Goal: Information Seeking & Learning: Learn about a topic

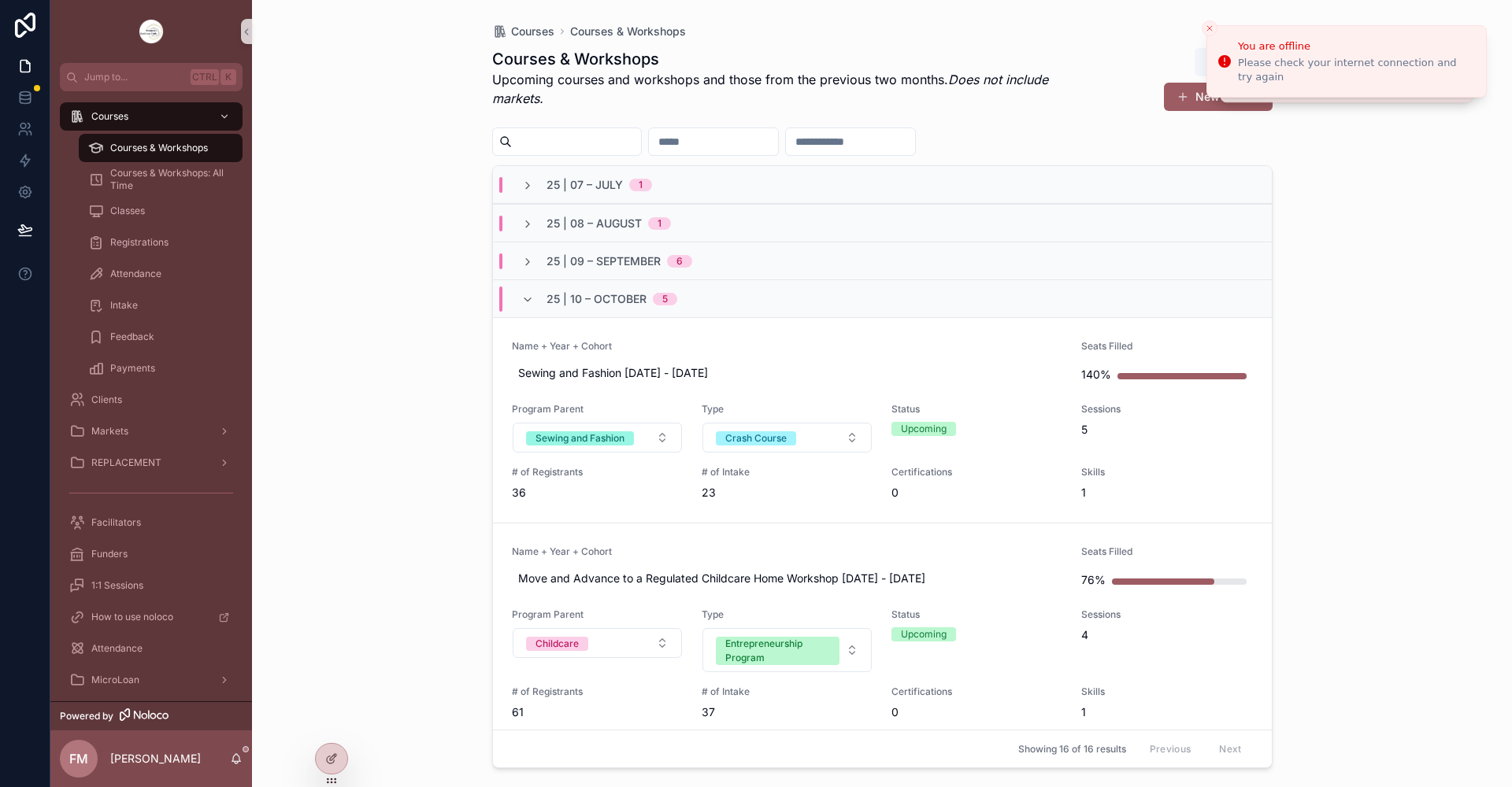
click at [810, 540] on link "Name + Year + Cohort Move and Advance to a Regulated Childcare Home Workshop [D…" at bounding box center [883, 633] width 779 height 220
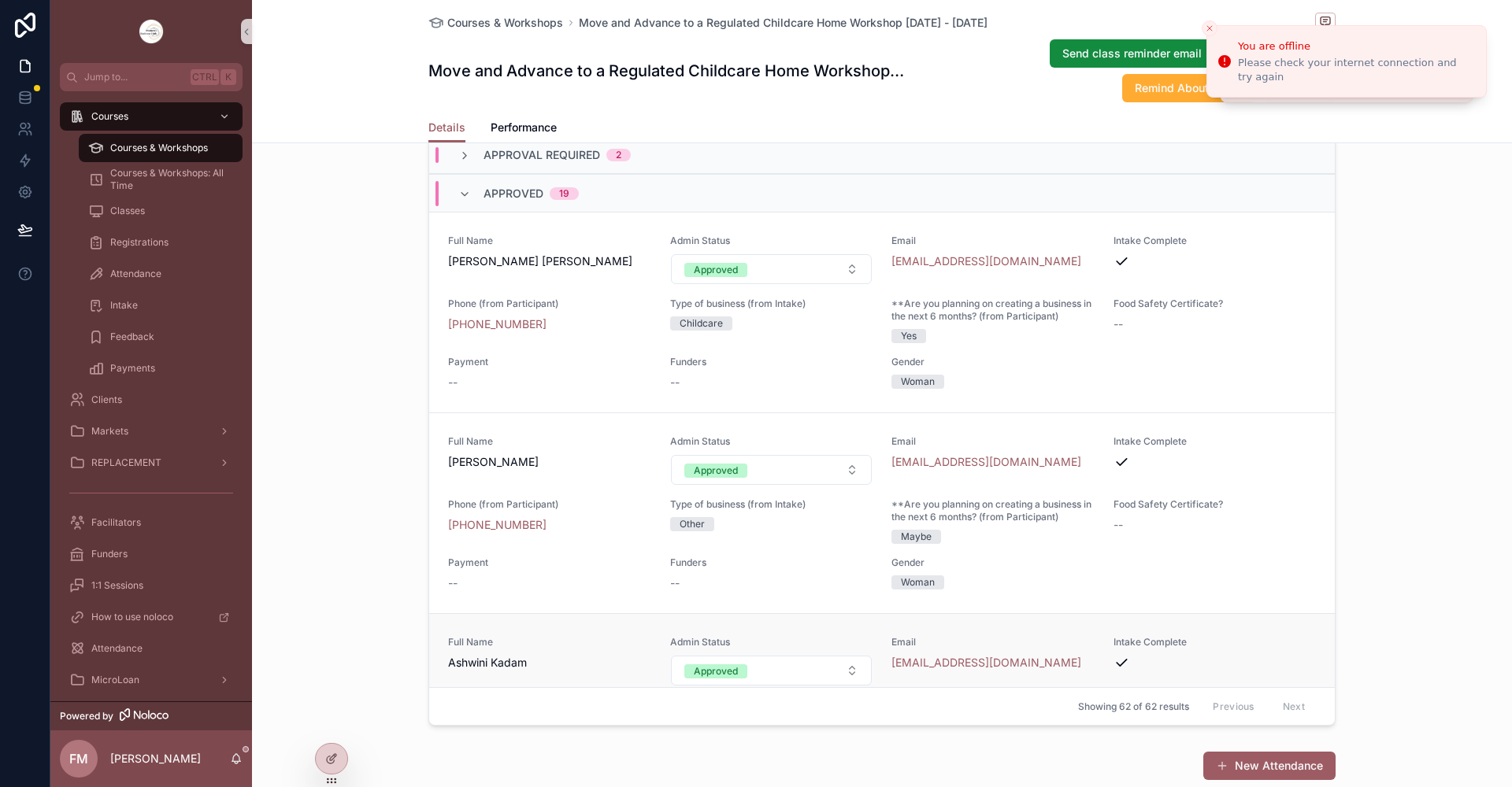
scroll to position [1417, 0]
click at [458, 203] on icon "scrollable content" at bounding box center [464, 196] width 12 height 12
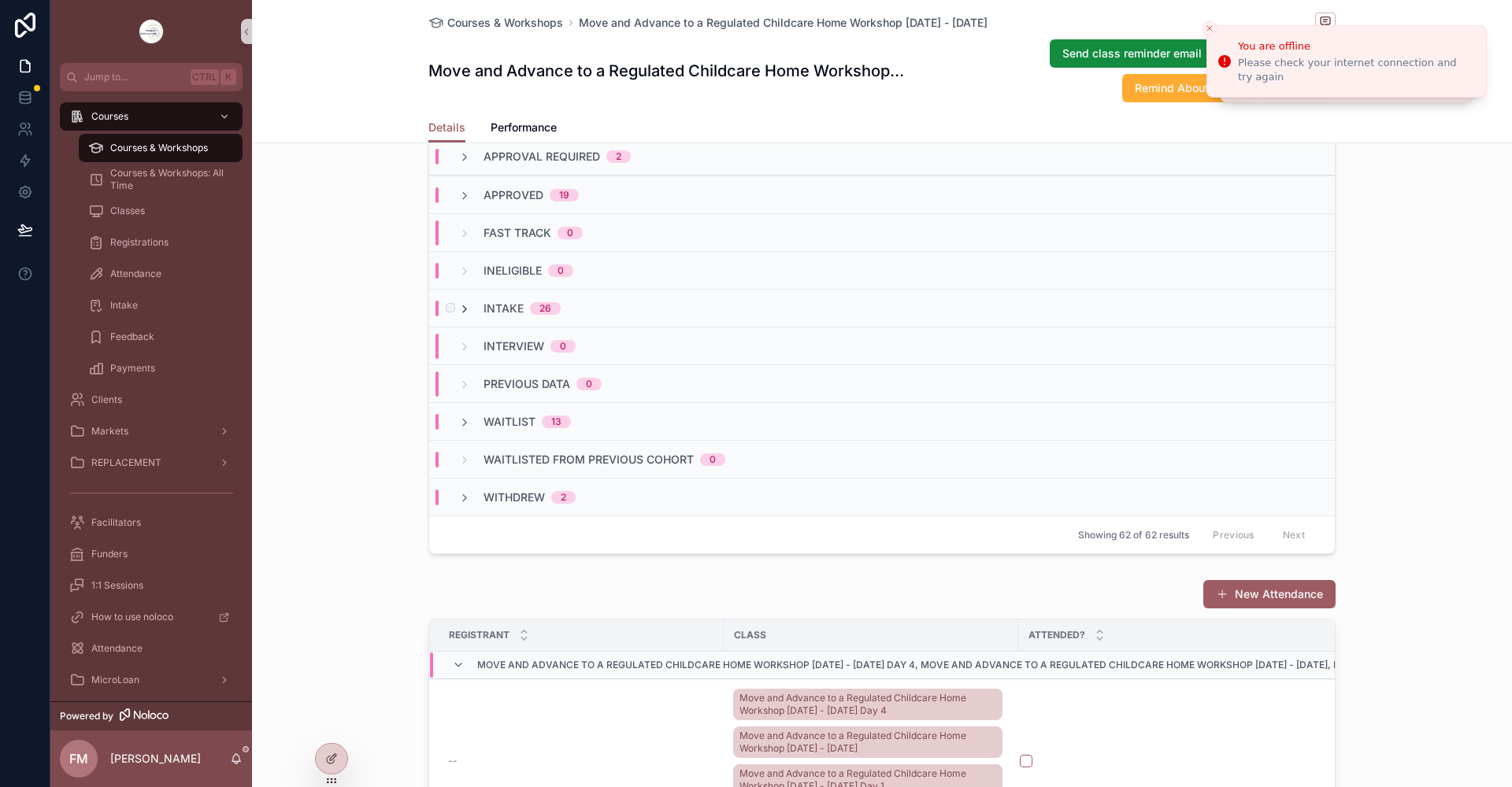
click at [459, 315] on icon "scrollable content" at bounding box center [464, 309] width 12 height 12
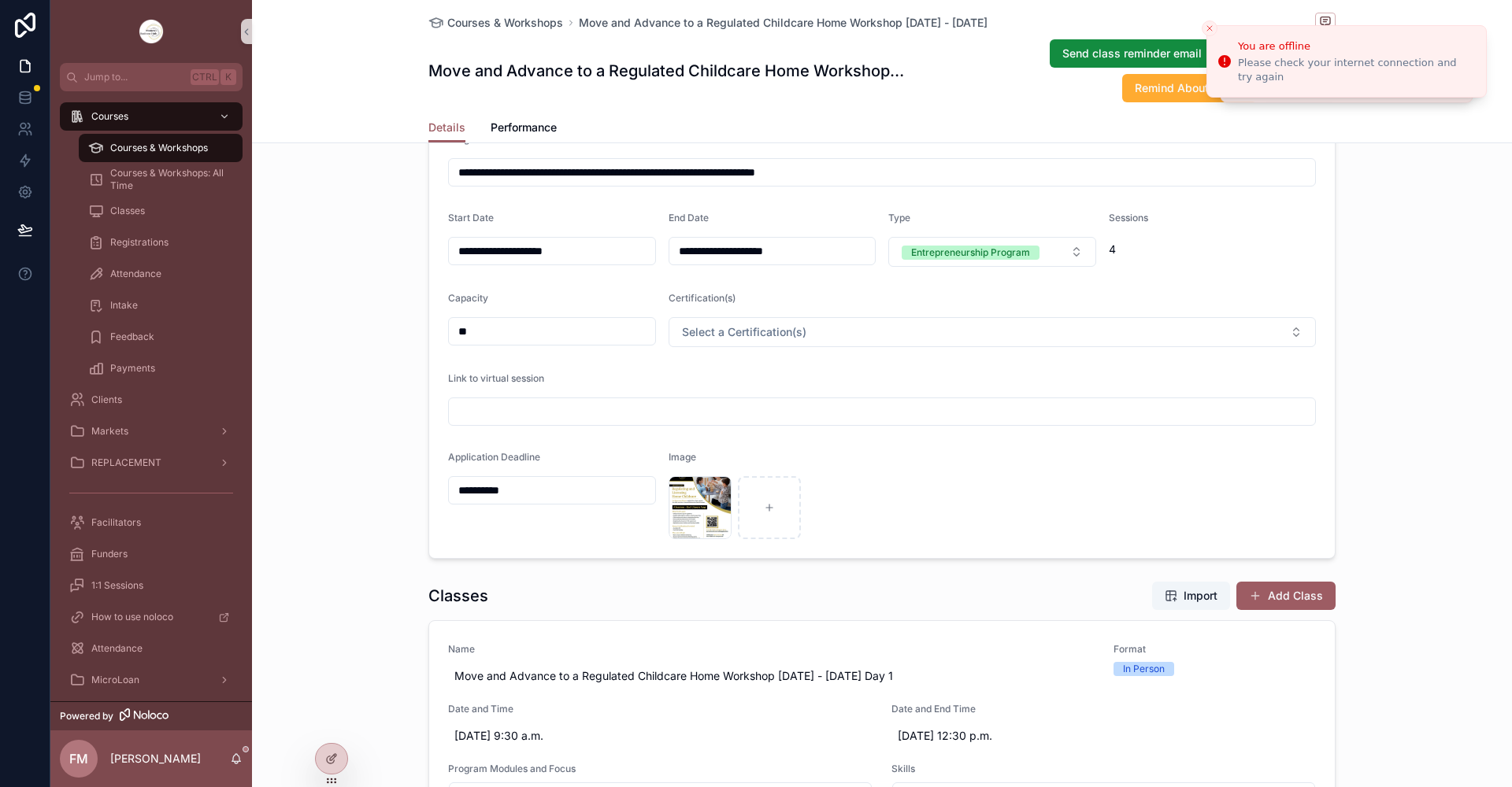
scroll to position [0, 0]
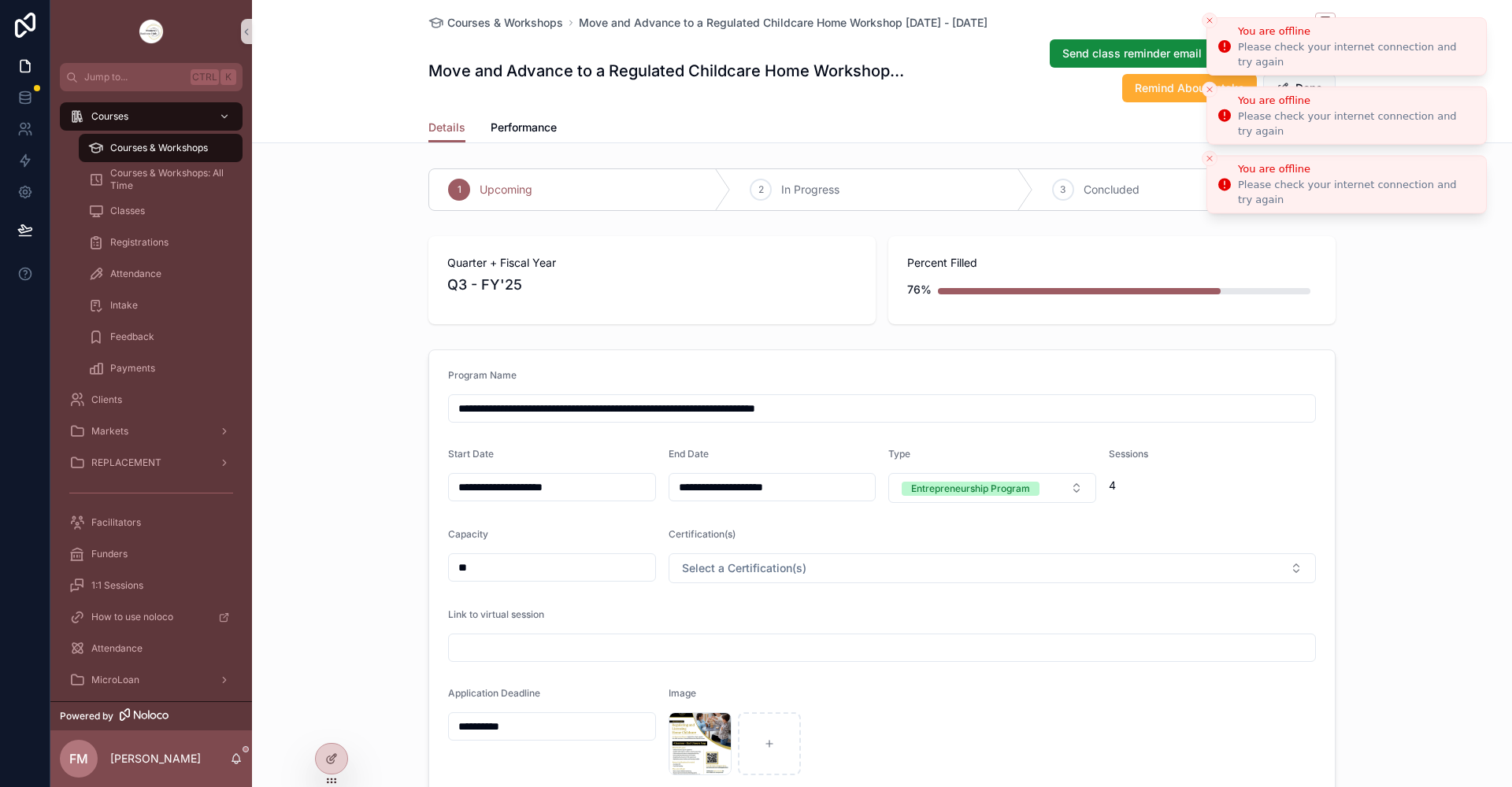
click at [1208, 21] on icon "Close toast" at bounding box center [1209, 20] width 9 height 9
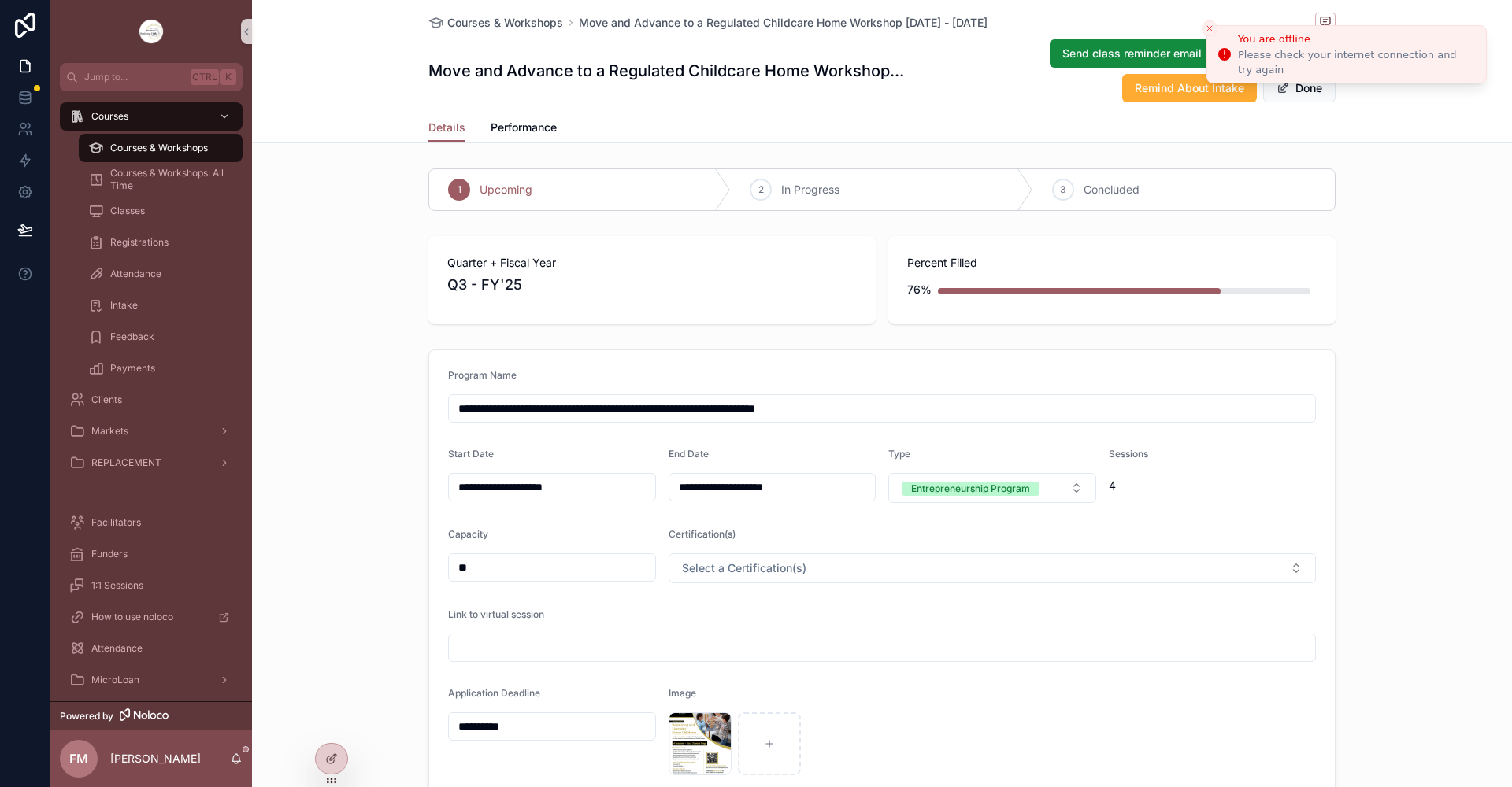
click at [1208, 21] on button "Close toast" at bounding box center [1209, 28] width 16 height 16
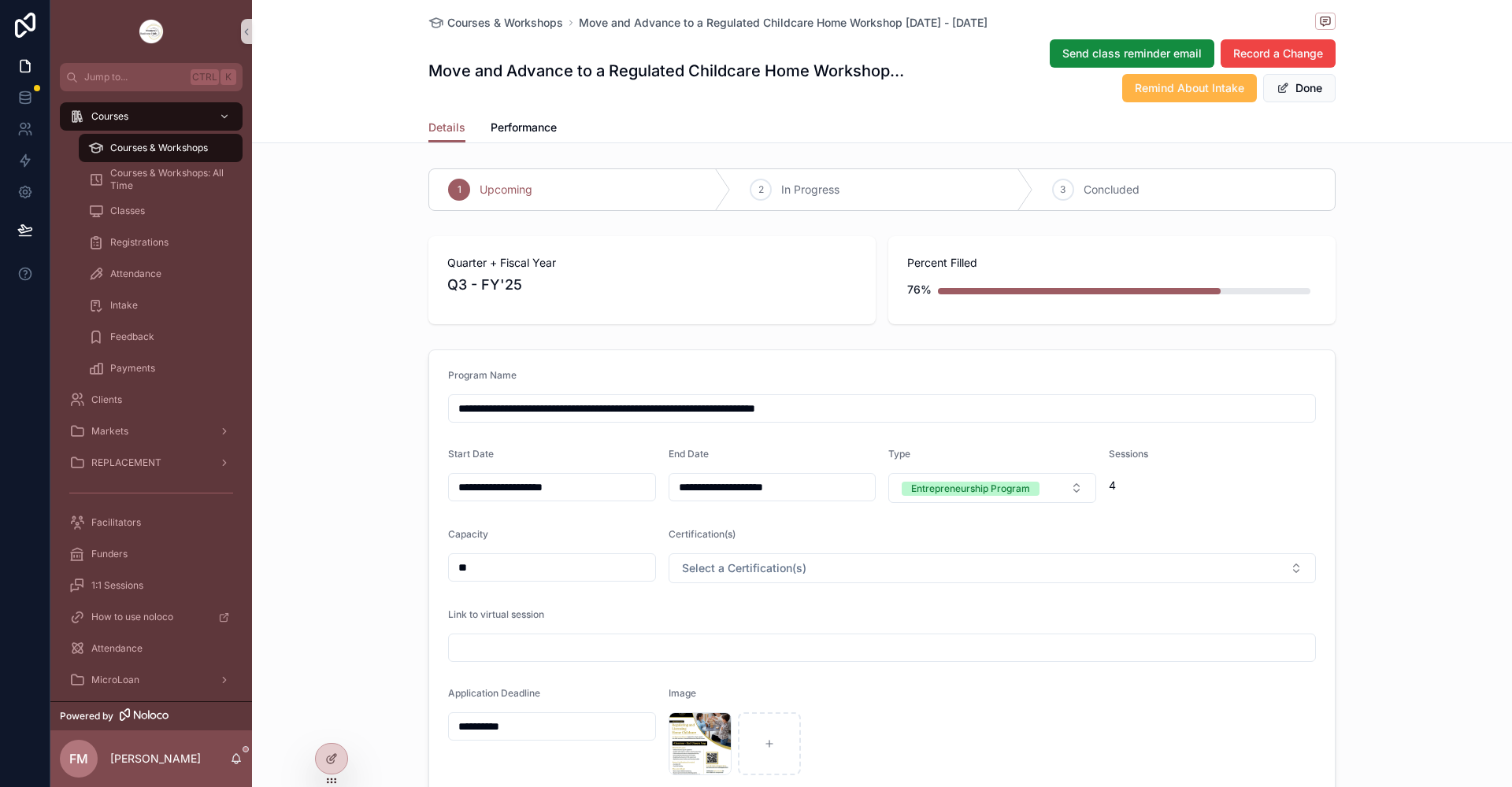
click at [1194, 94] on span "Remind About Intake" at bounding box center [1190, 88] width 110 height 16
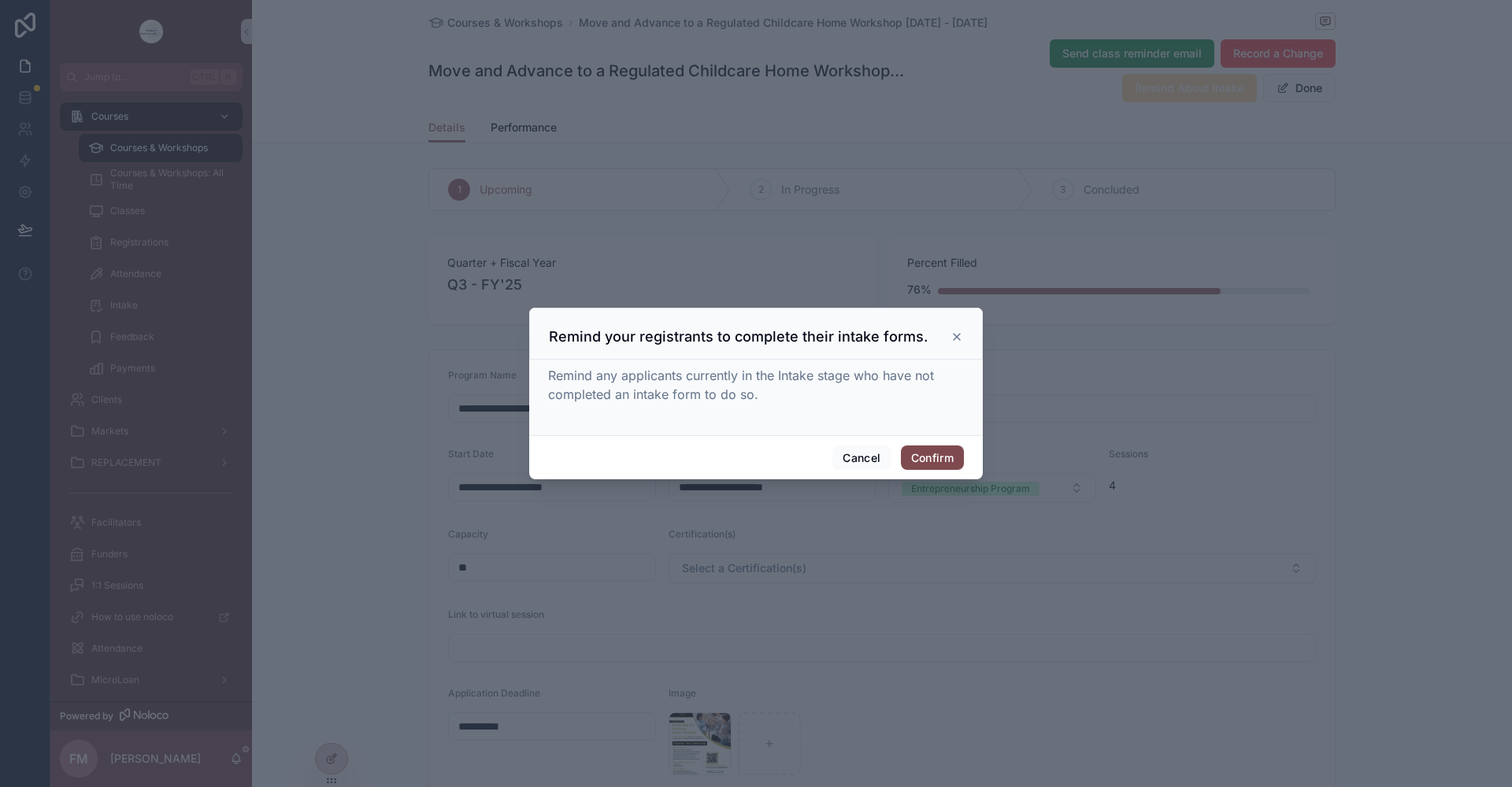
click at [932, 448] on button "Confirm" at bounding box center [932, 458] width 63 height 25
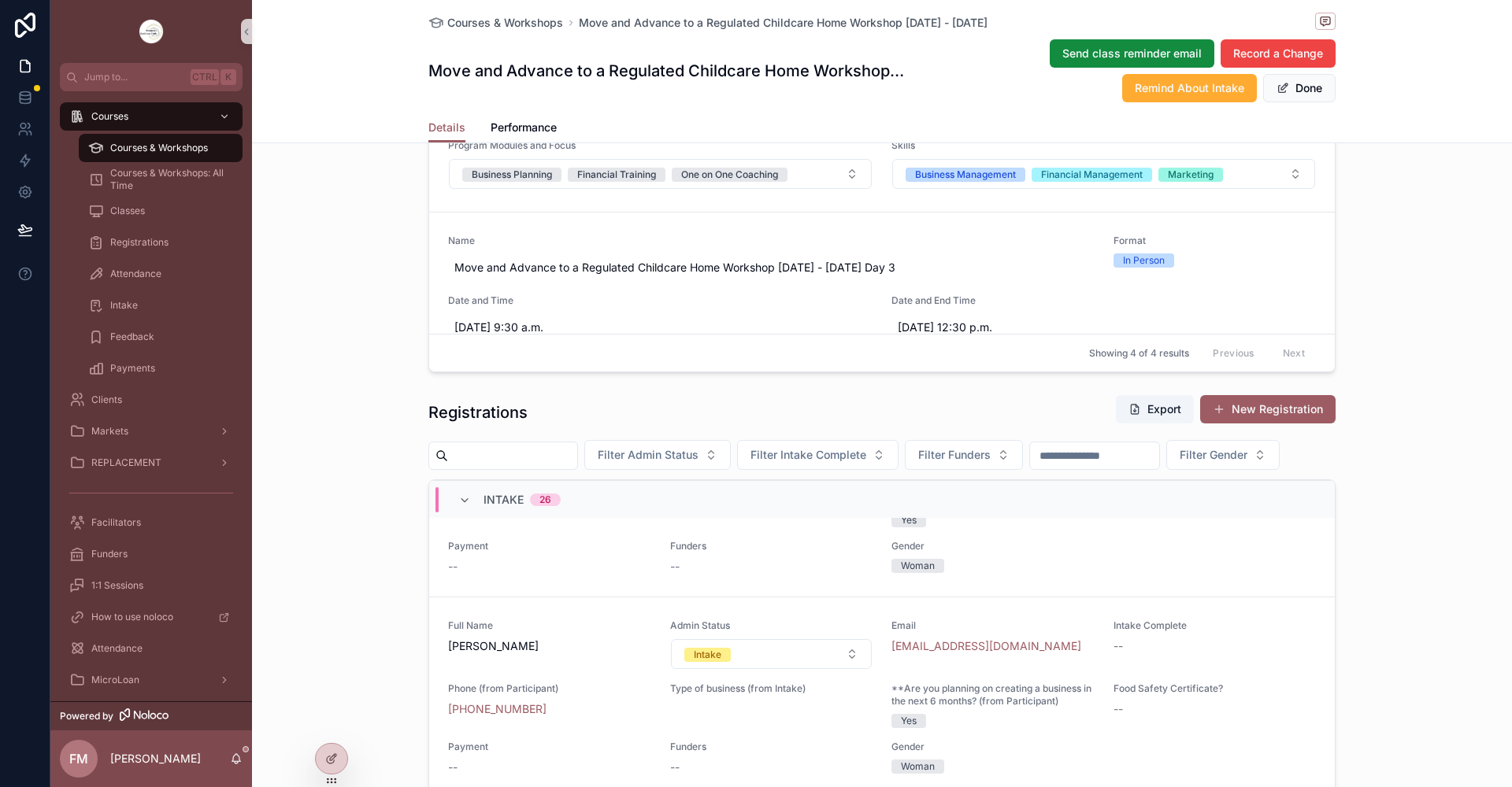
scroll to position [1260, 0]
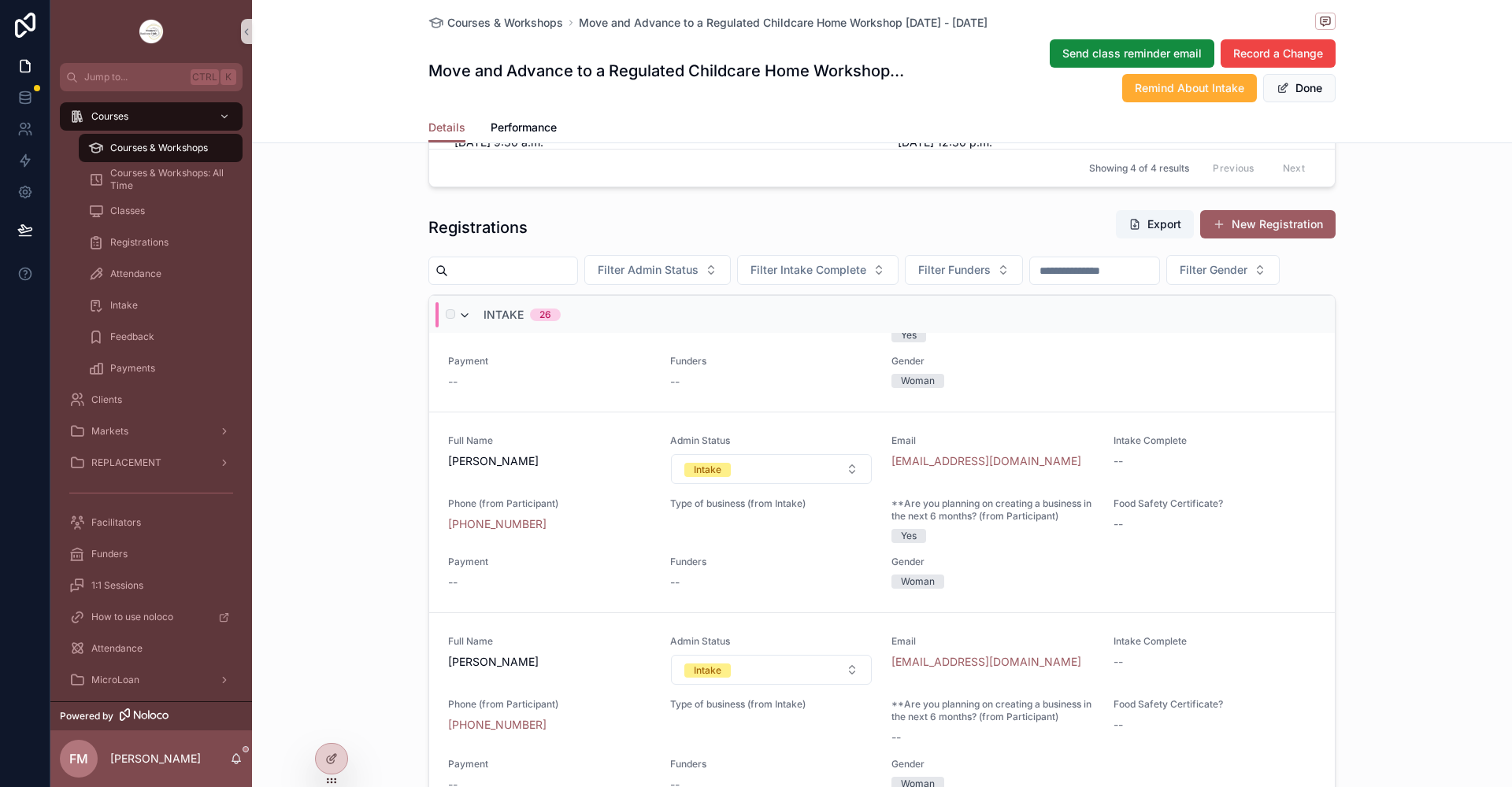
click at [462, 322] on icon "scrollable content" at bounding box center [464, 315] width 12 height 12
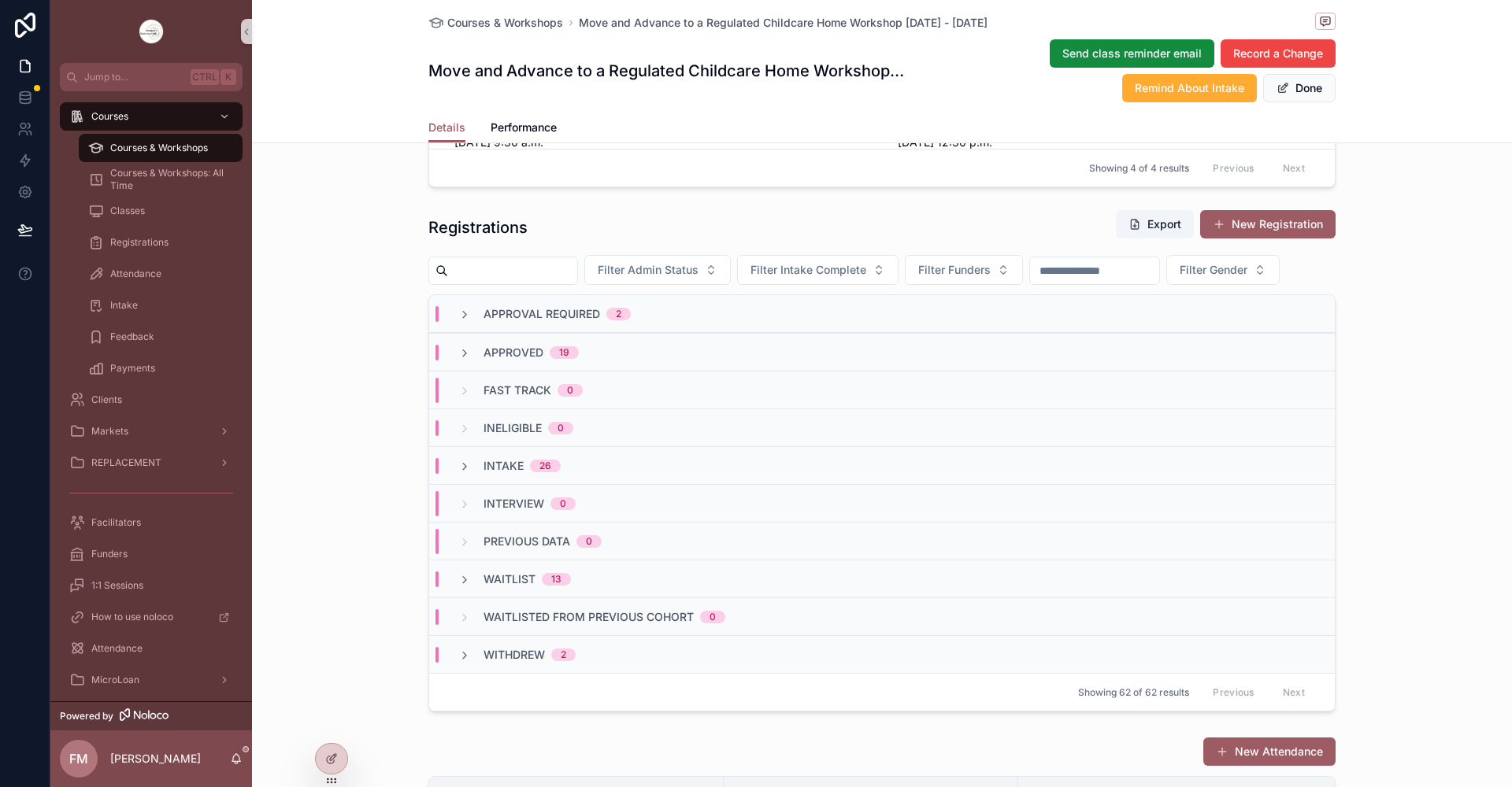
scroll to position [0, 0]
click at [464, 321] on icon "scrollable content" at bounding box center [464, 315] width 12 height 12
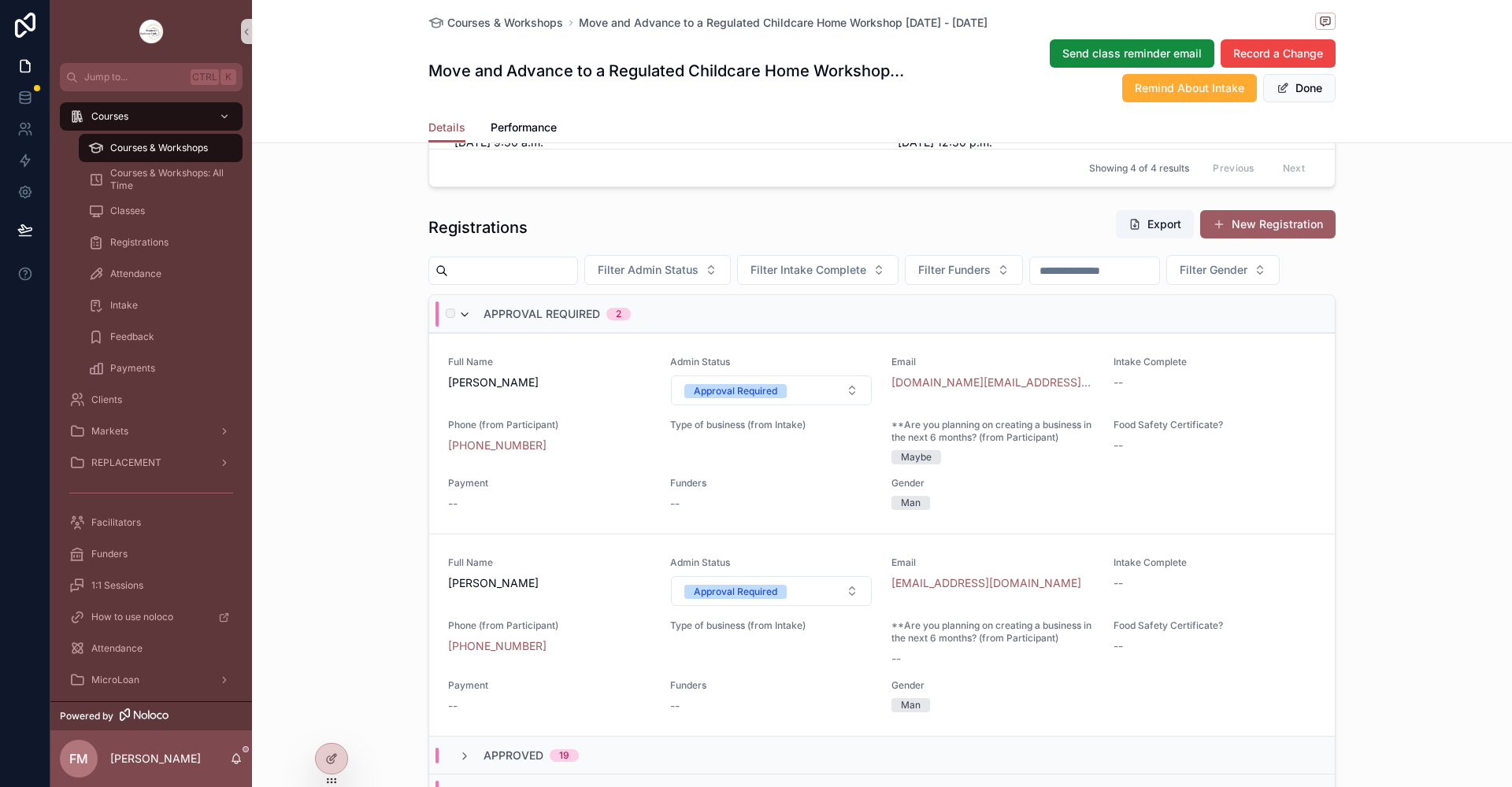
click at [459, 321] on icon "scrollable content" at bounding box center [464, 315] width 12 height 12
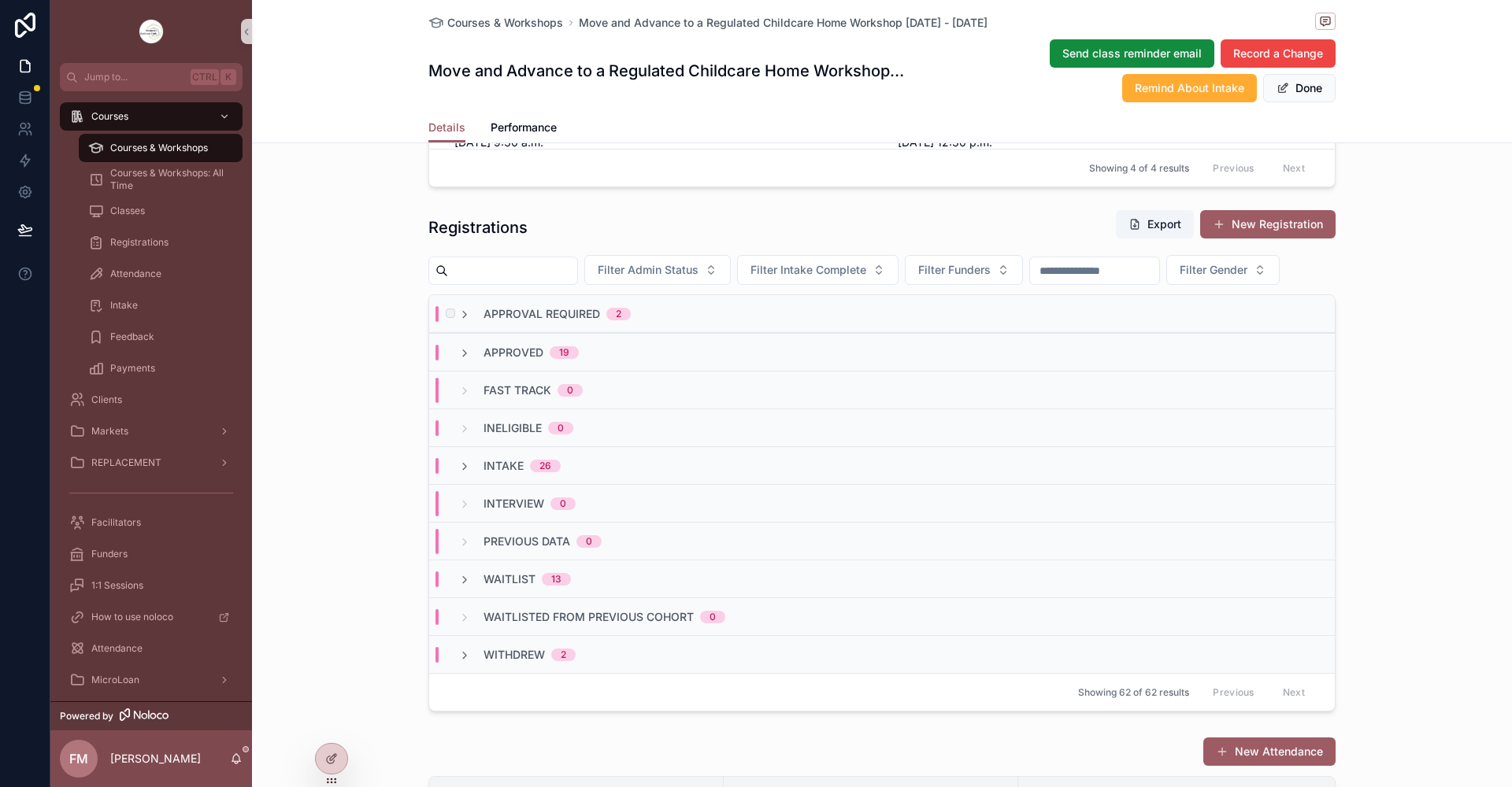
click at [459, 333] on div "Approval Required 2" at bounding box center [882, 315] width 906 height 38
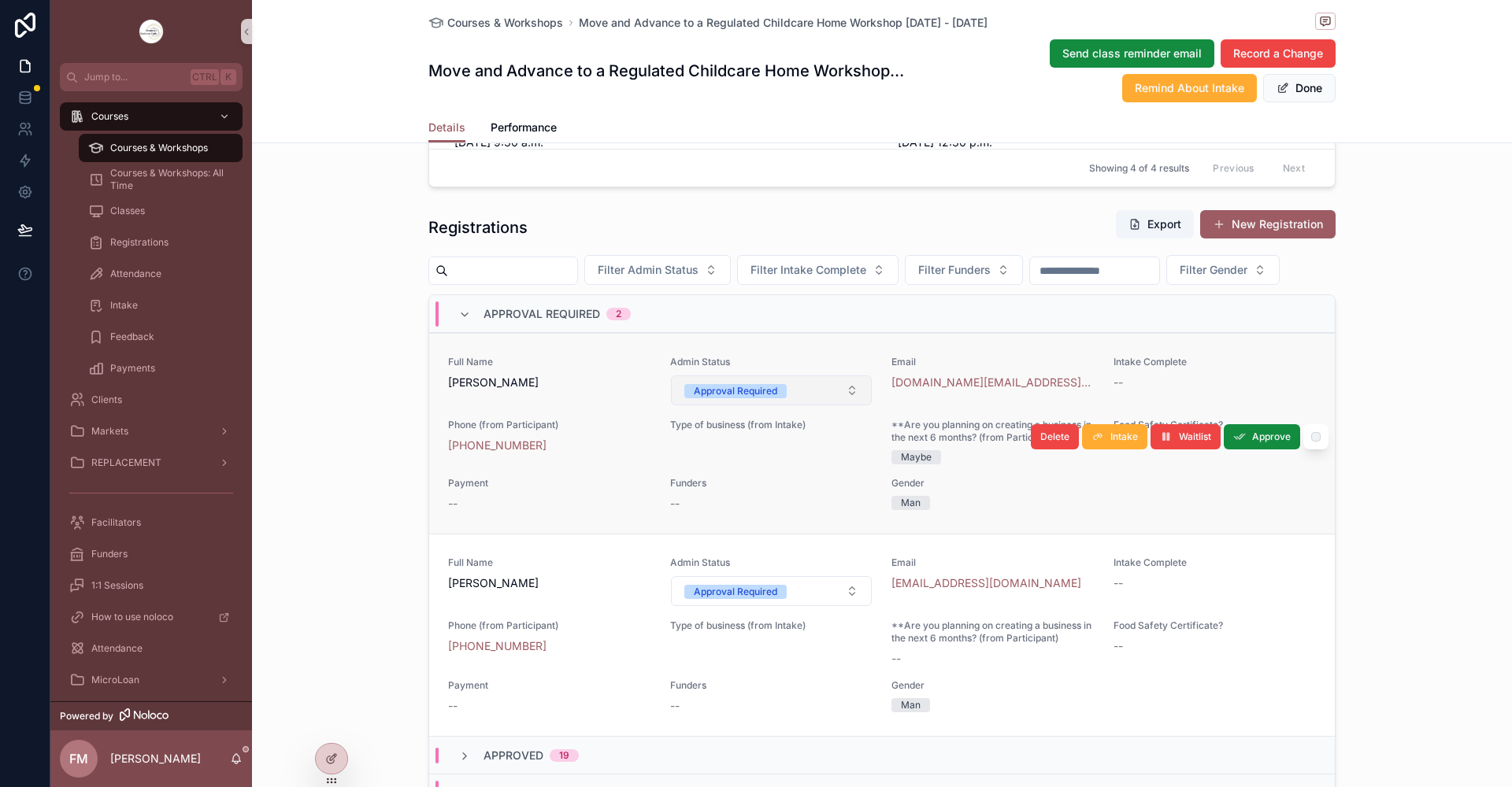
click at [776, 398] on span "Approval Required" at bounding box center [735, 391] width 102 height 14
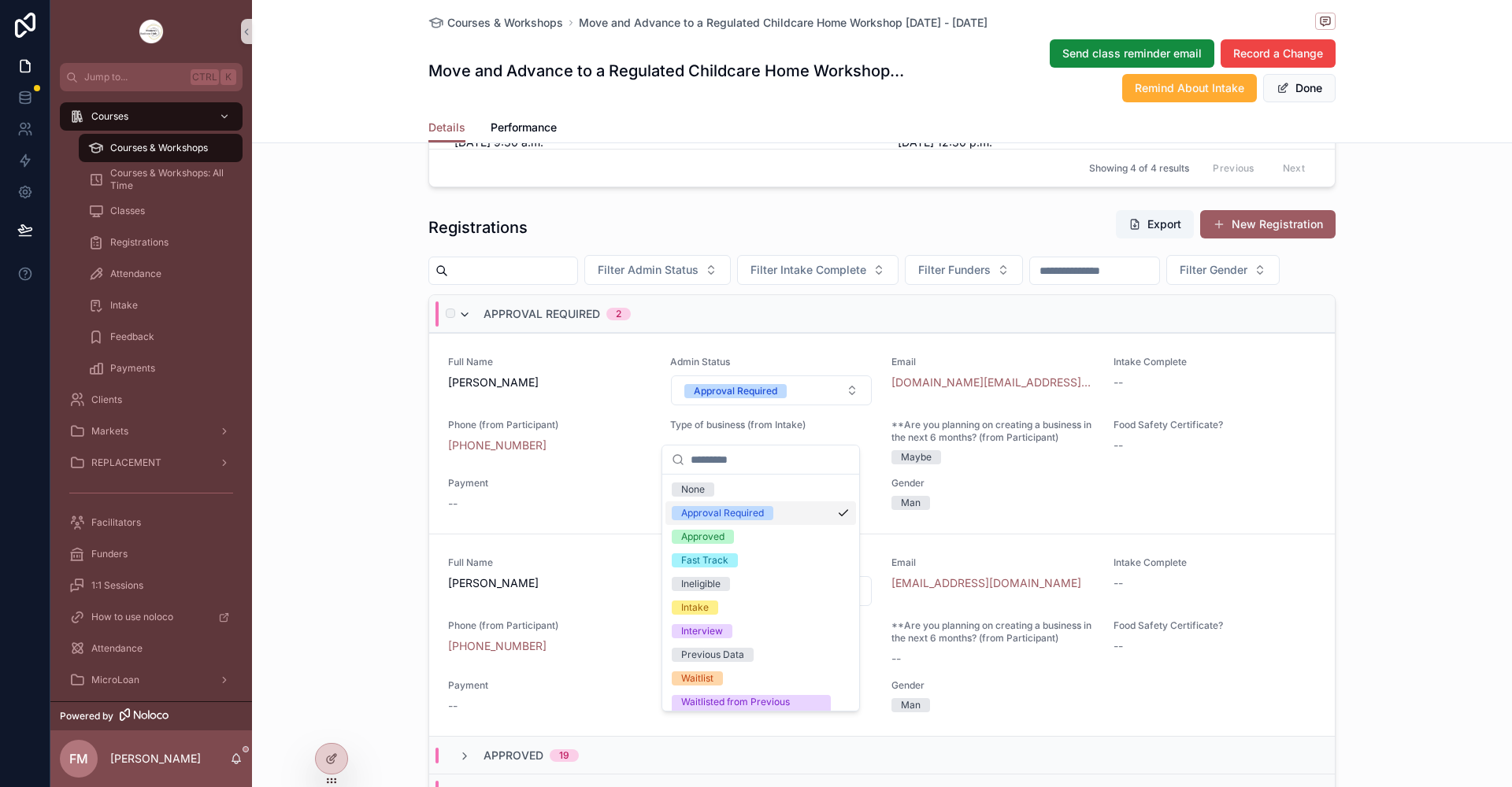
click at [465, 321] on icon "scrollable content" at bounding box center [464, 315] width 12 height 12
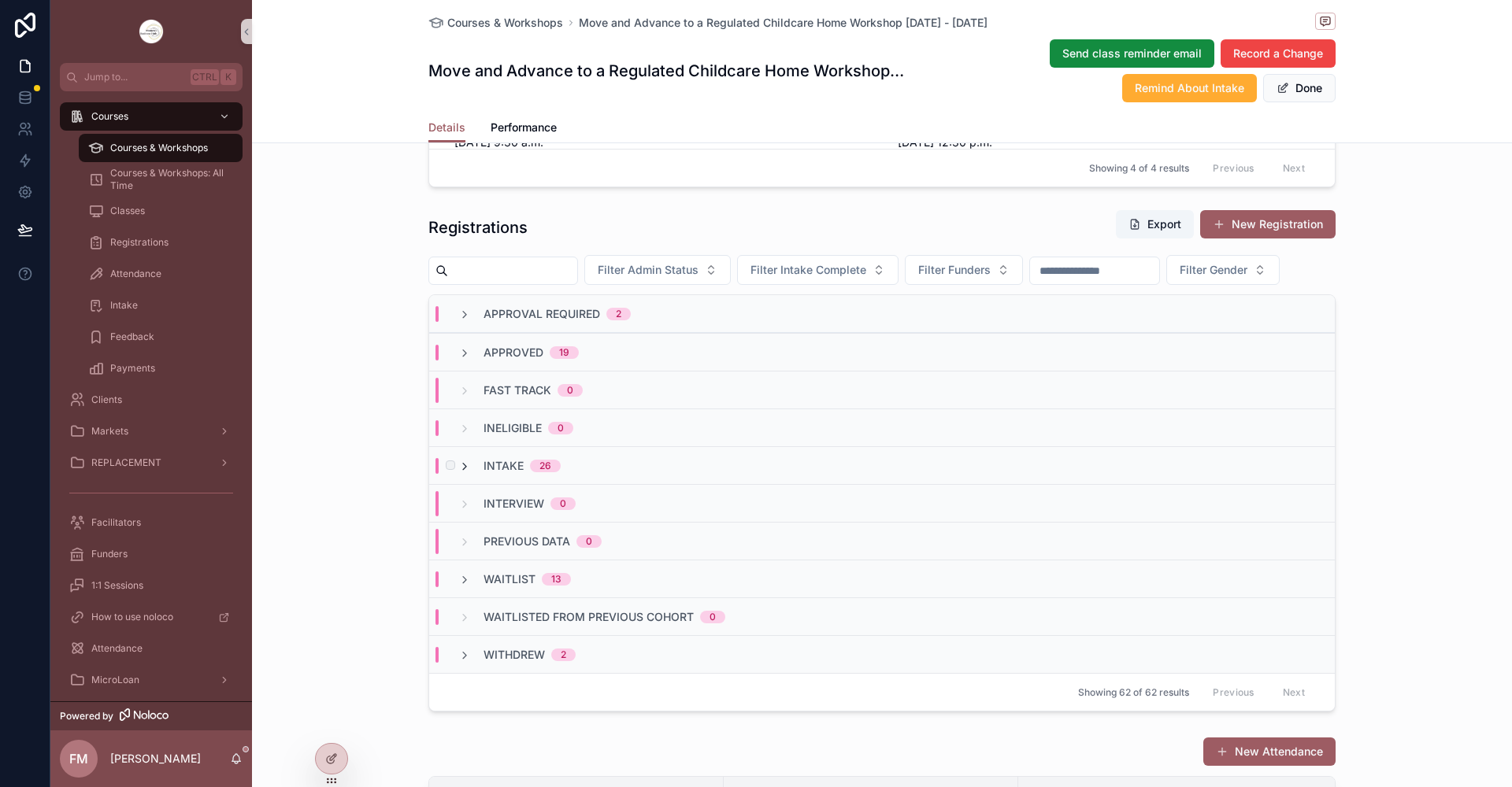
click at [458, 473] on icon "scrollable content" at bounding box center [464, 467] width 12 height 12
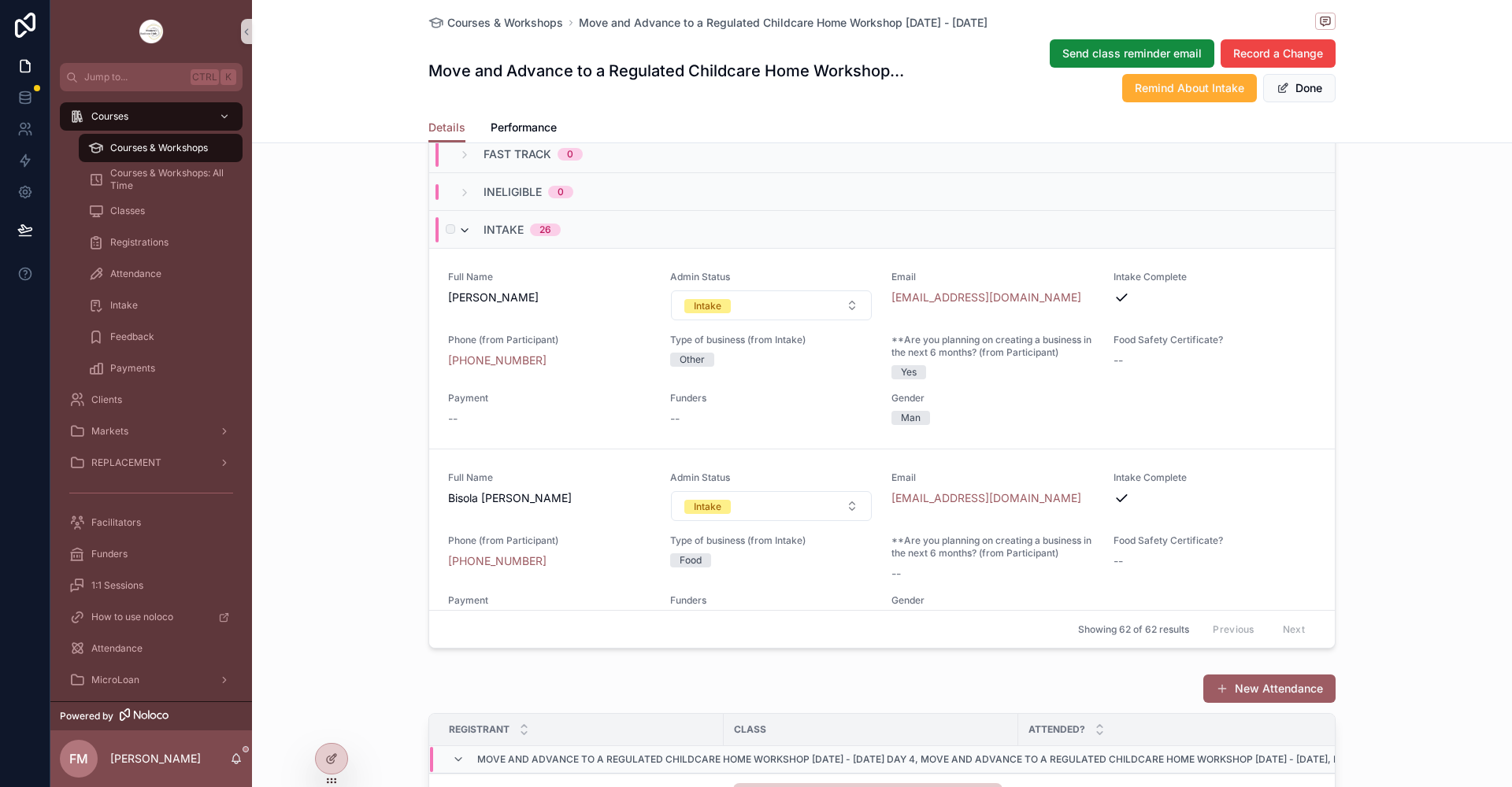
click at [458, 237] on icon "scrollable content" at bounding box center [464, 230] width 12 height 12
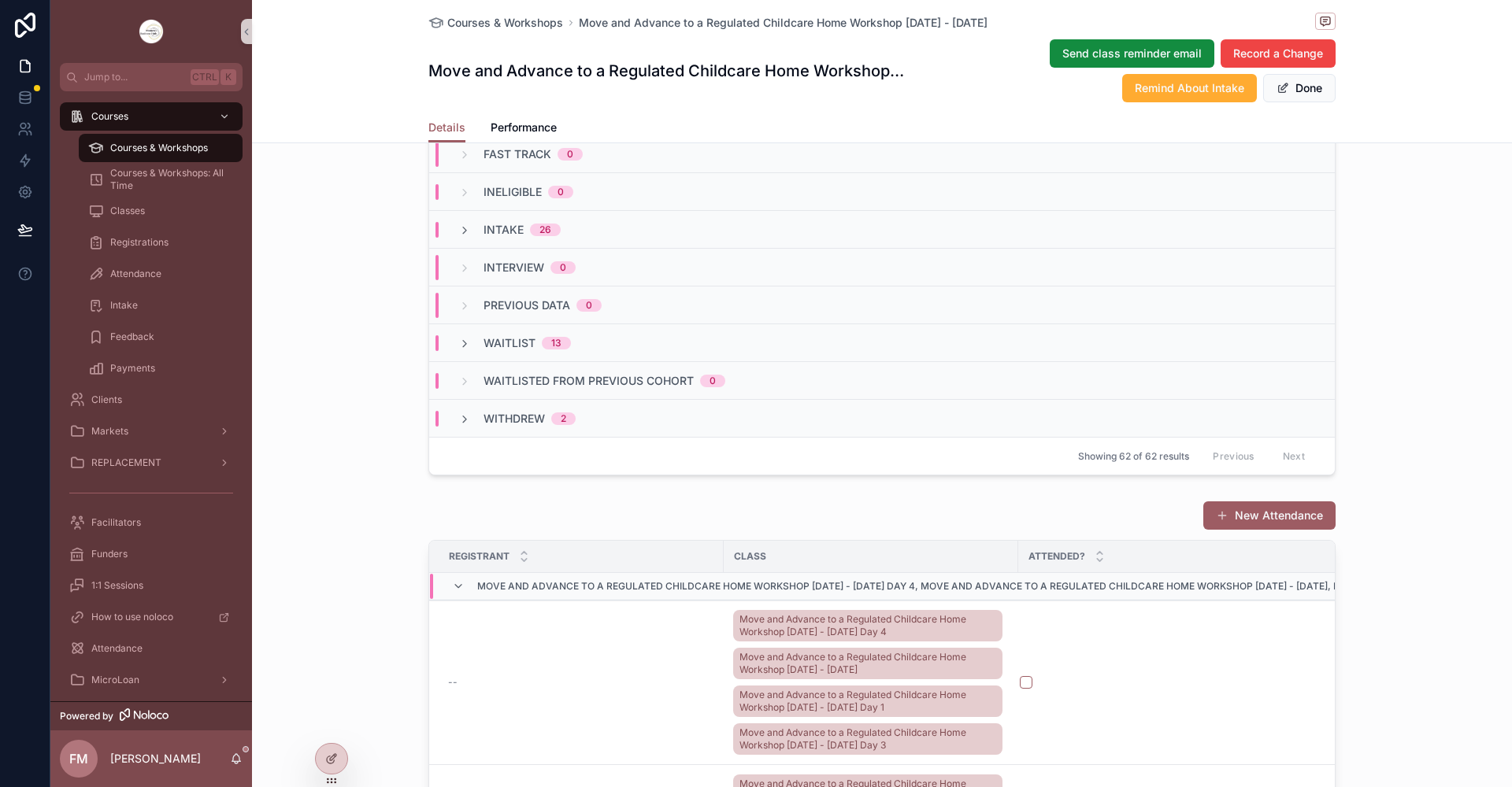
click at [188, 149] on span "Courses & Workshops" at bounding box center [159, 148] width 98 height 12
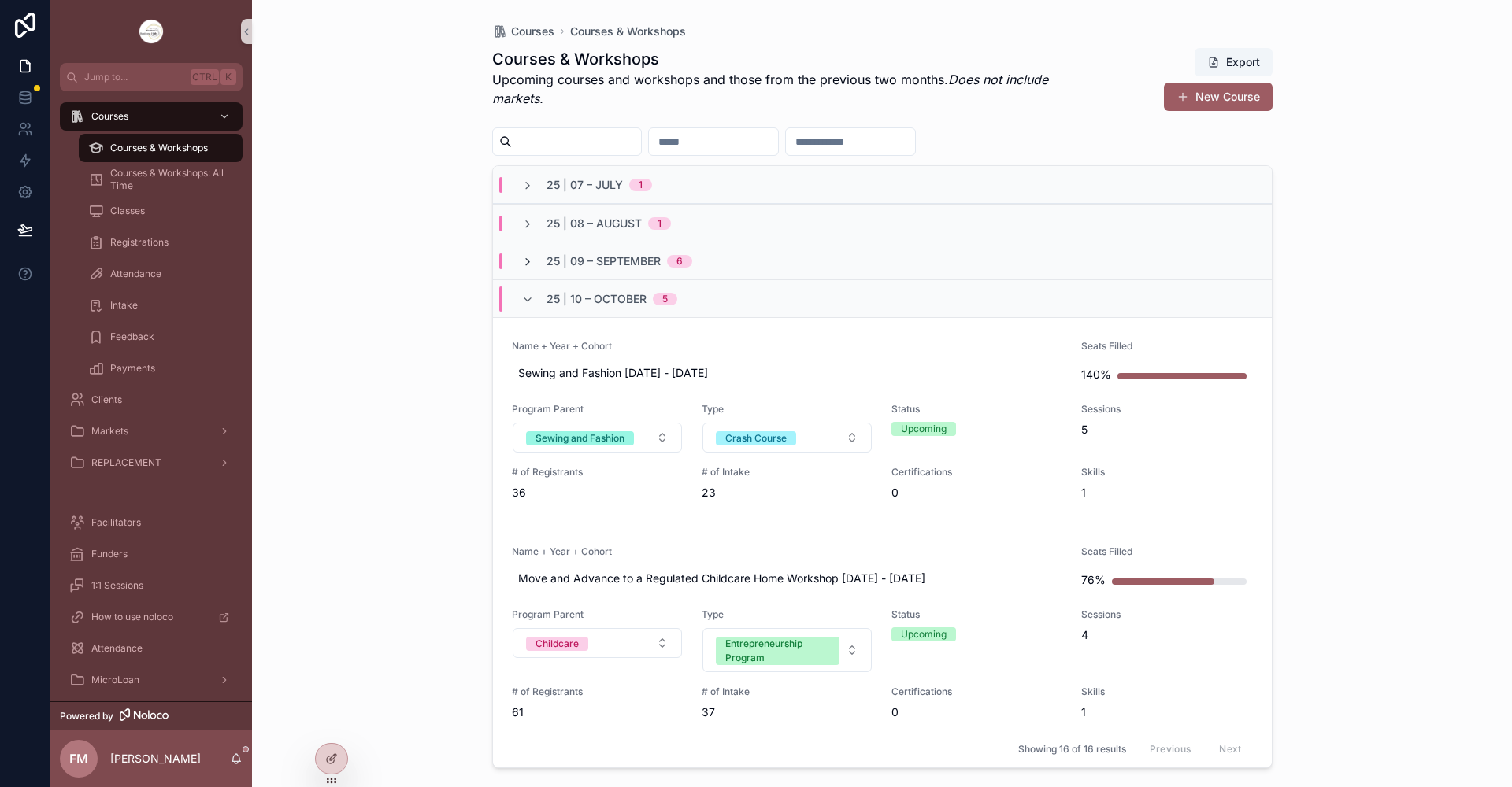
click at [527, 263] on icon "scrollable content" at bounding box center [527, 262] width 12 height 12
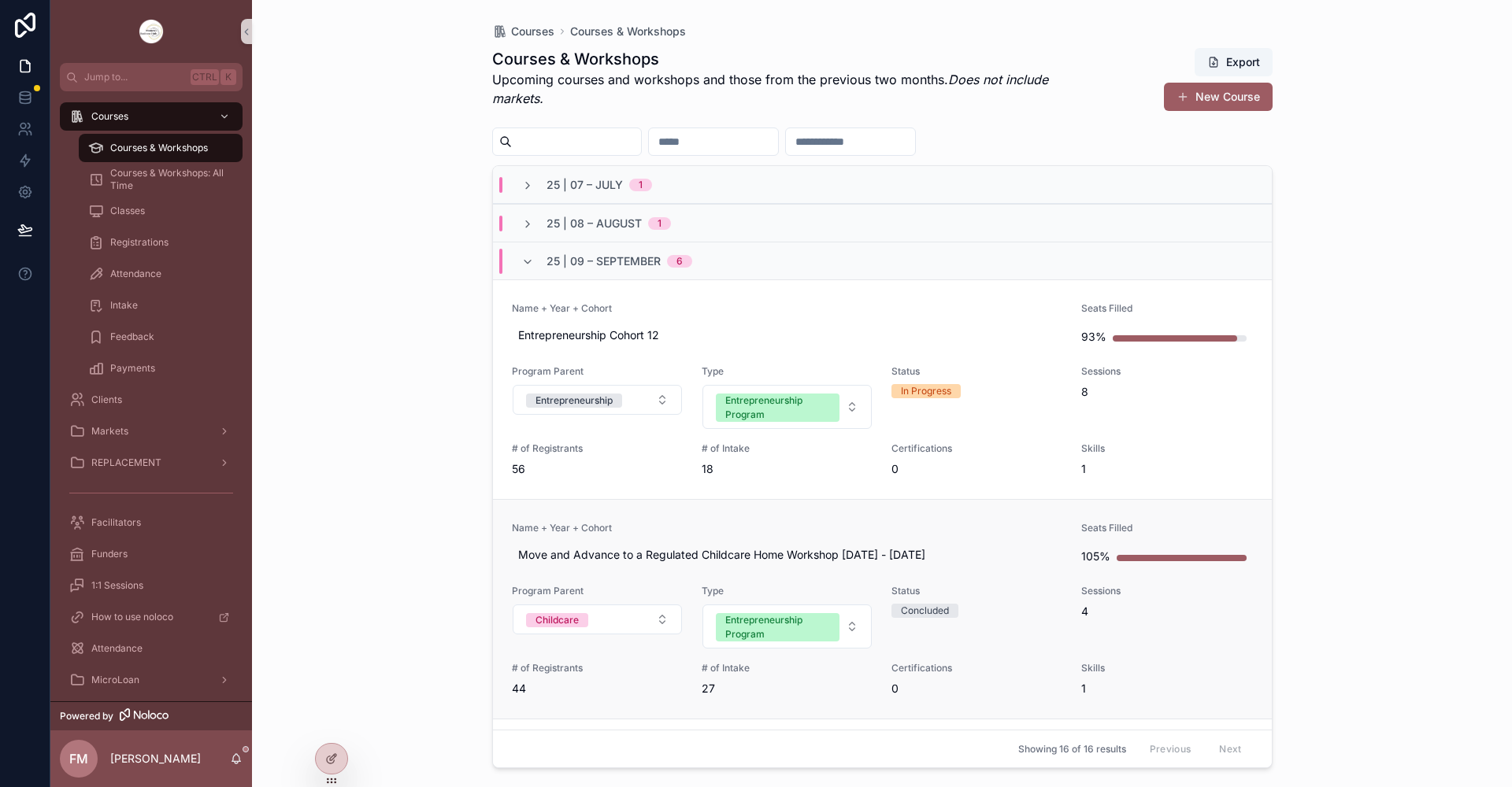
click at [751, 517] on link "Name + Year + Cohort Move and Advance to a Regulated Childcare Home Workshop [D…" at bounding box center [883, 609] width 779 height 220
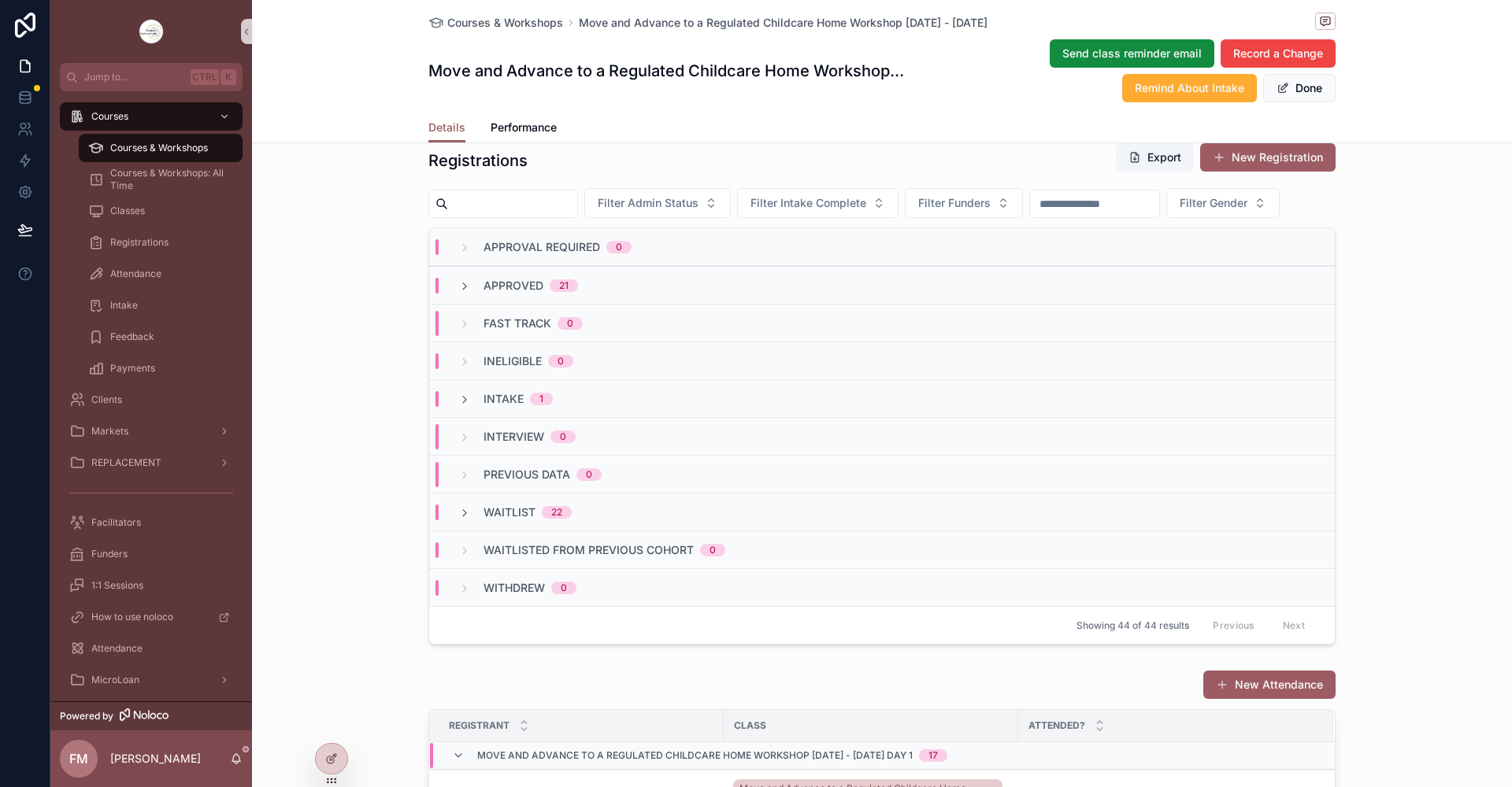
scroll to position [1338, 0]
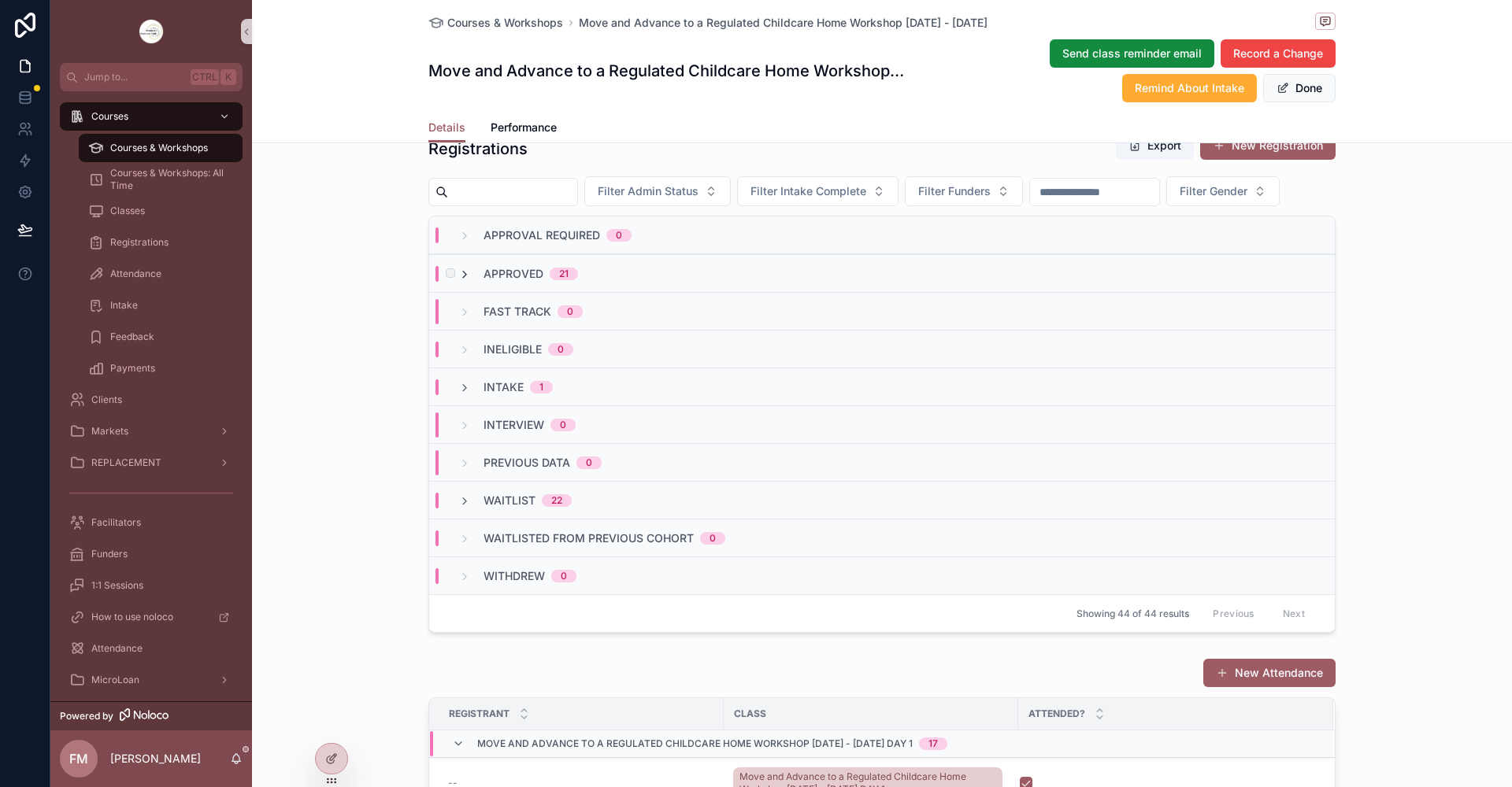
click at [463, 281] on icon "scrollable content" at bounding box center [464, 274] width 12 height 12
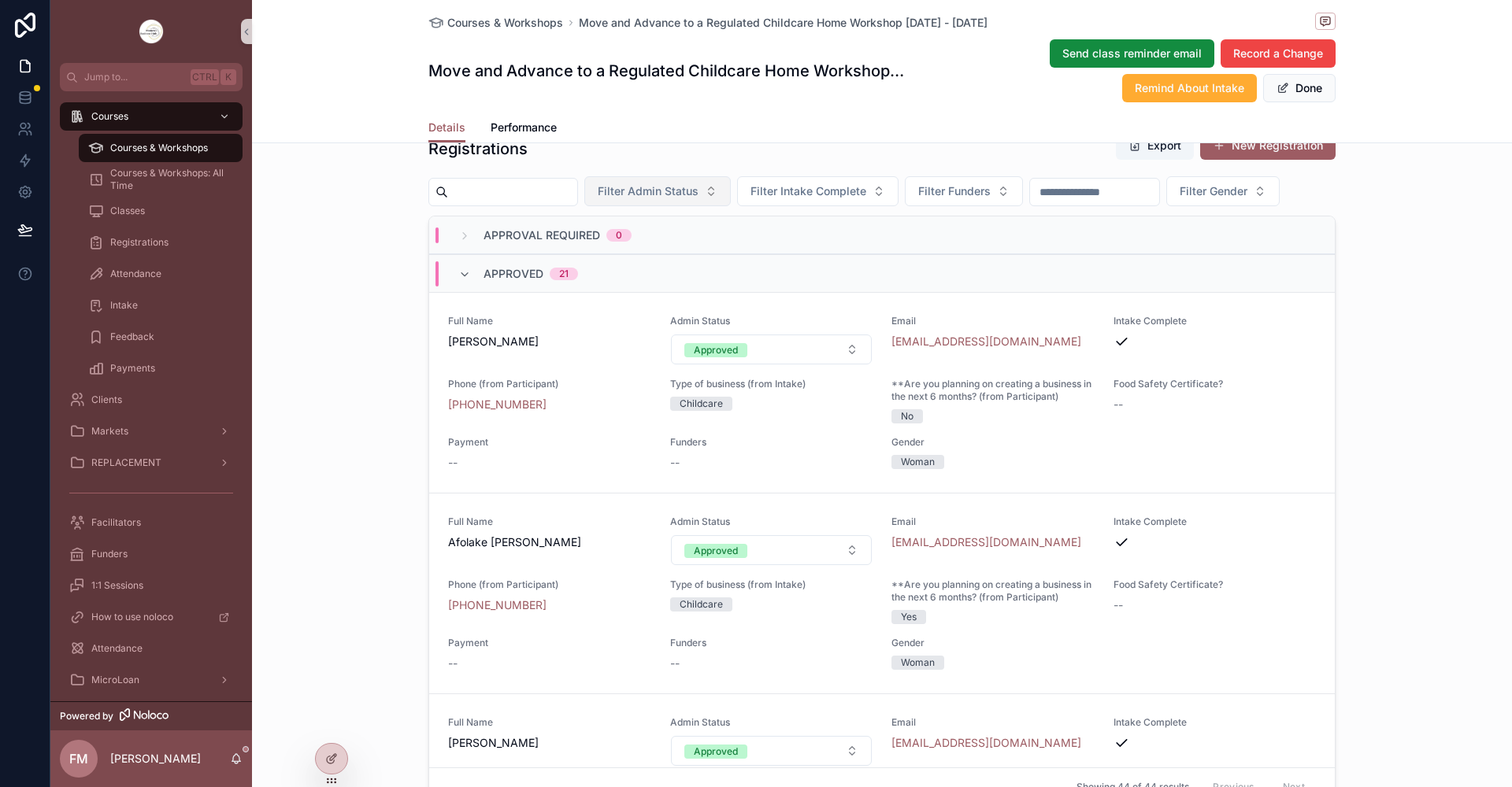
click at [698, 191] on span "Filter Admin Status" at bounding box center [648, 191] width 100 height 16
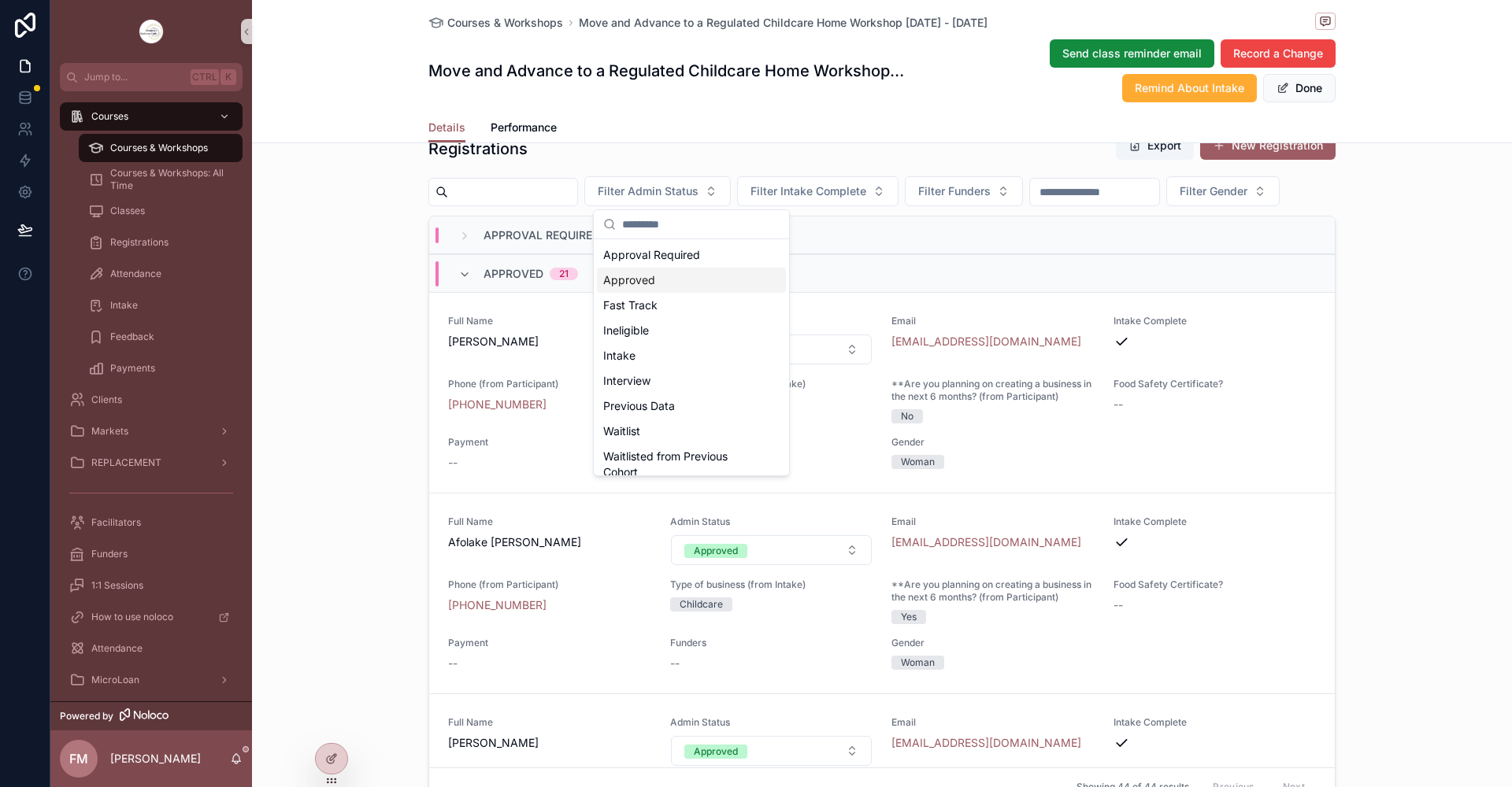
click at [678, 289] on div "Approved" at bounding box center [692, 280] width 189 height 25
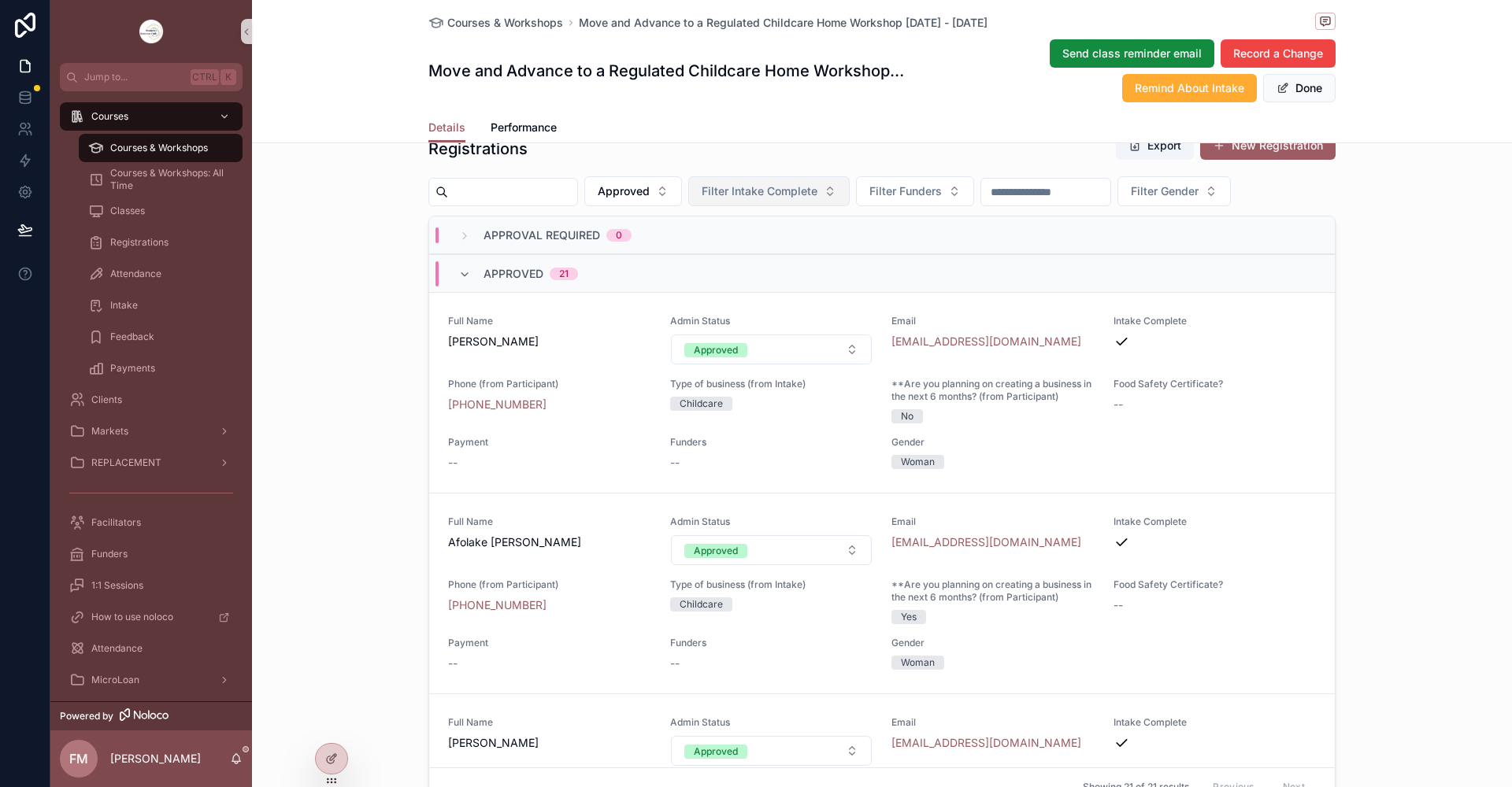
click at [817, 193] on span "Filter Intake Complete" at bounding box center [759, 191] width 115 height 16
click at [770, 303] on div "Yes" at bounding box center [803, 306] width 189 height 25
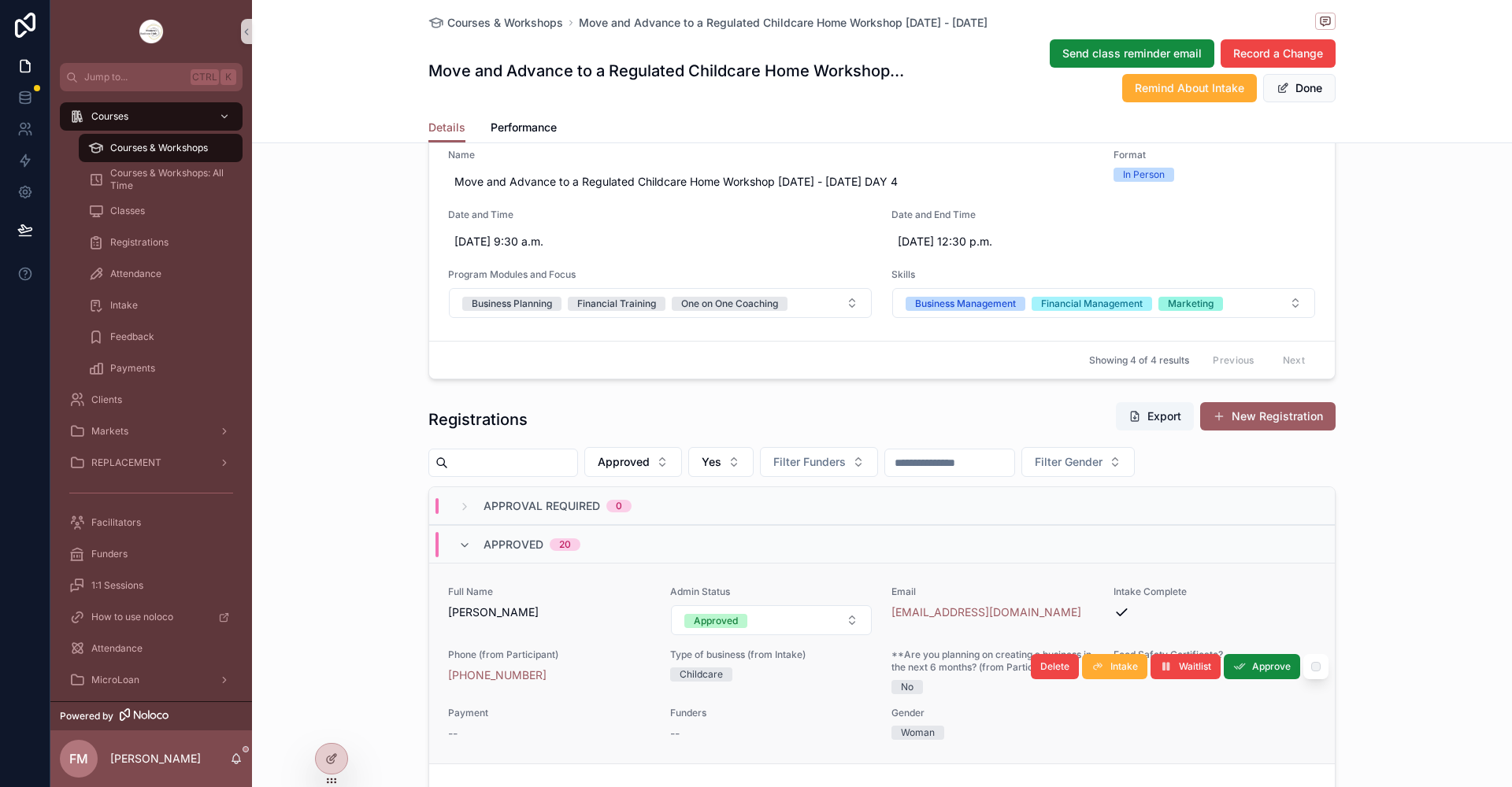
scroll to position [1024, 0]
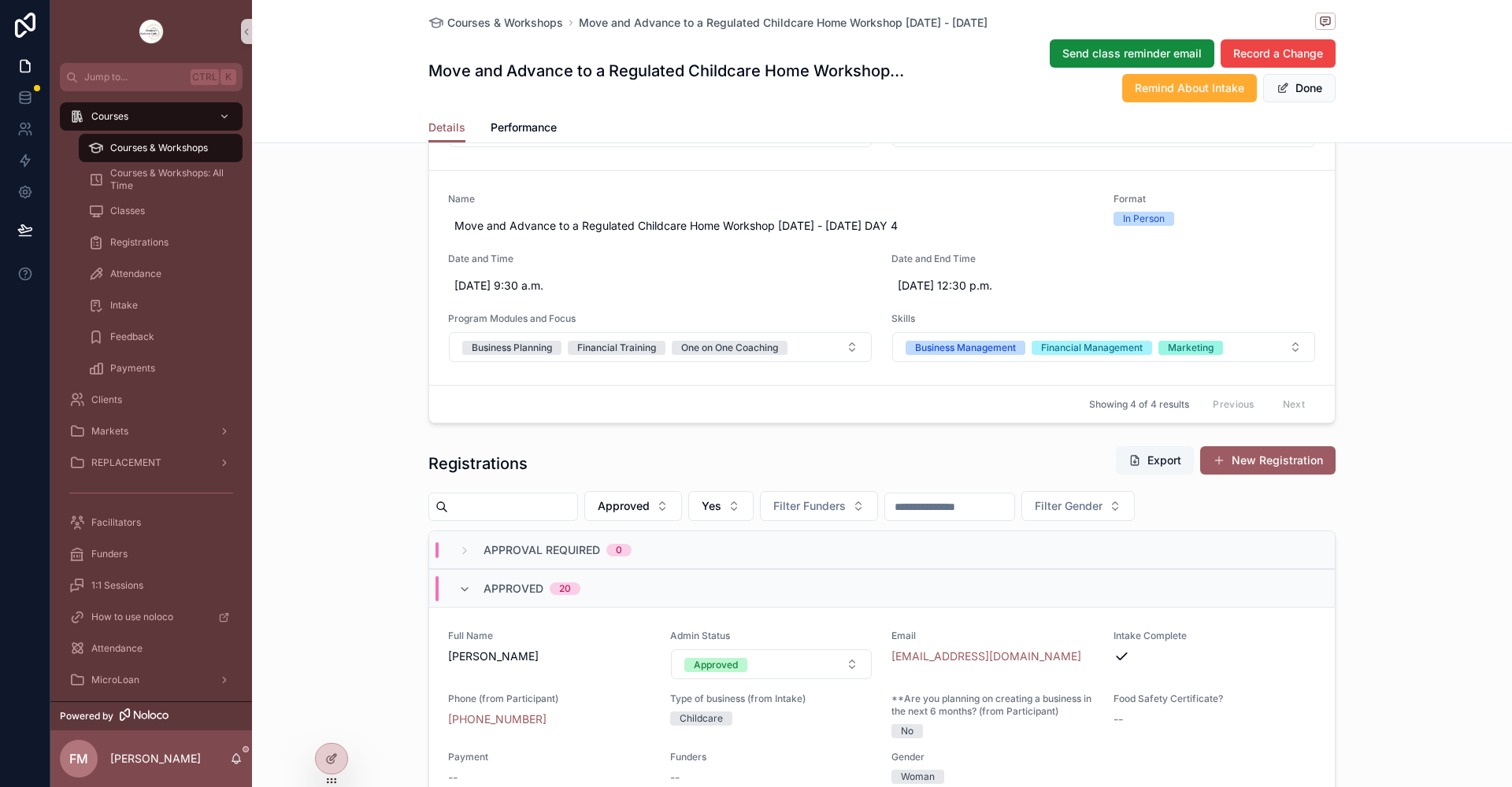
click at [1148, 455] on button "Export" at bounding box center [1155, 461] width 78 height 28
click at [141, 306] on div "Intake" at bounding box center [160, 306] width 145 height 25
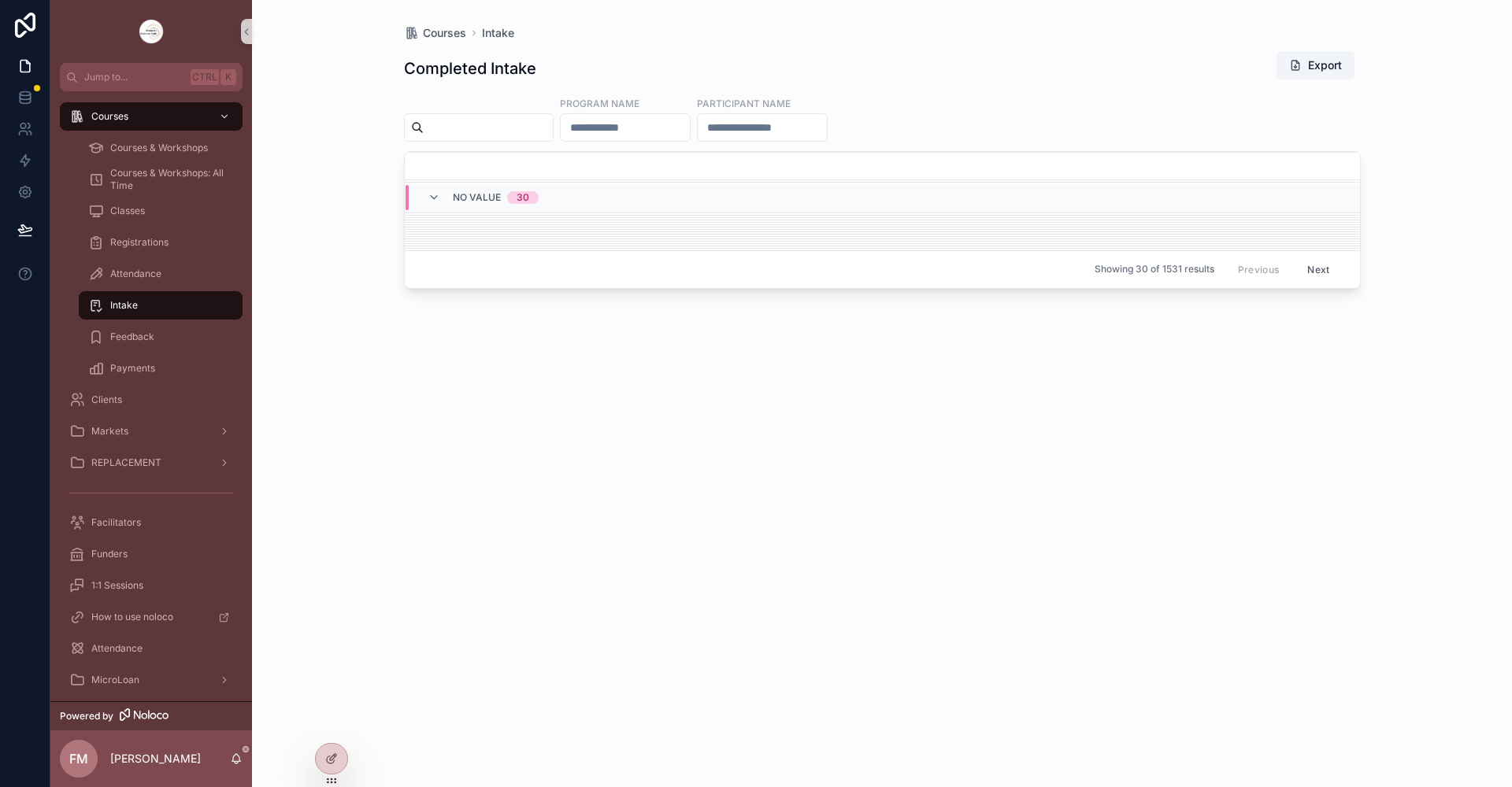
click at [685, 133] on input "scrollable content" at bounding box center [625, 127] width 130 height 22
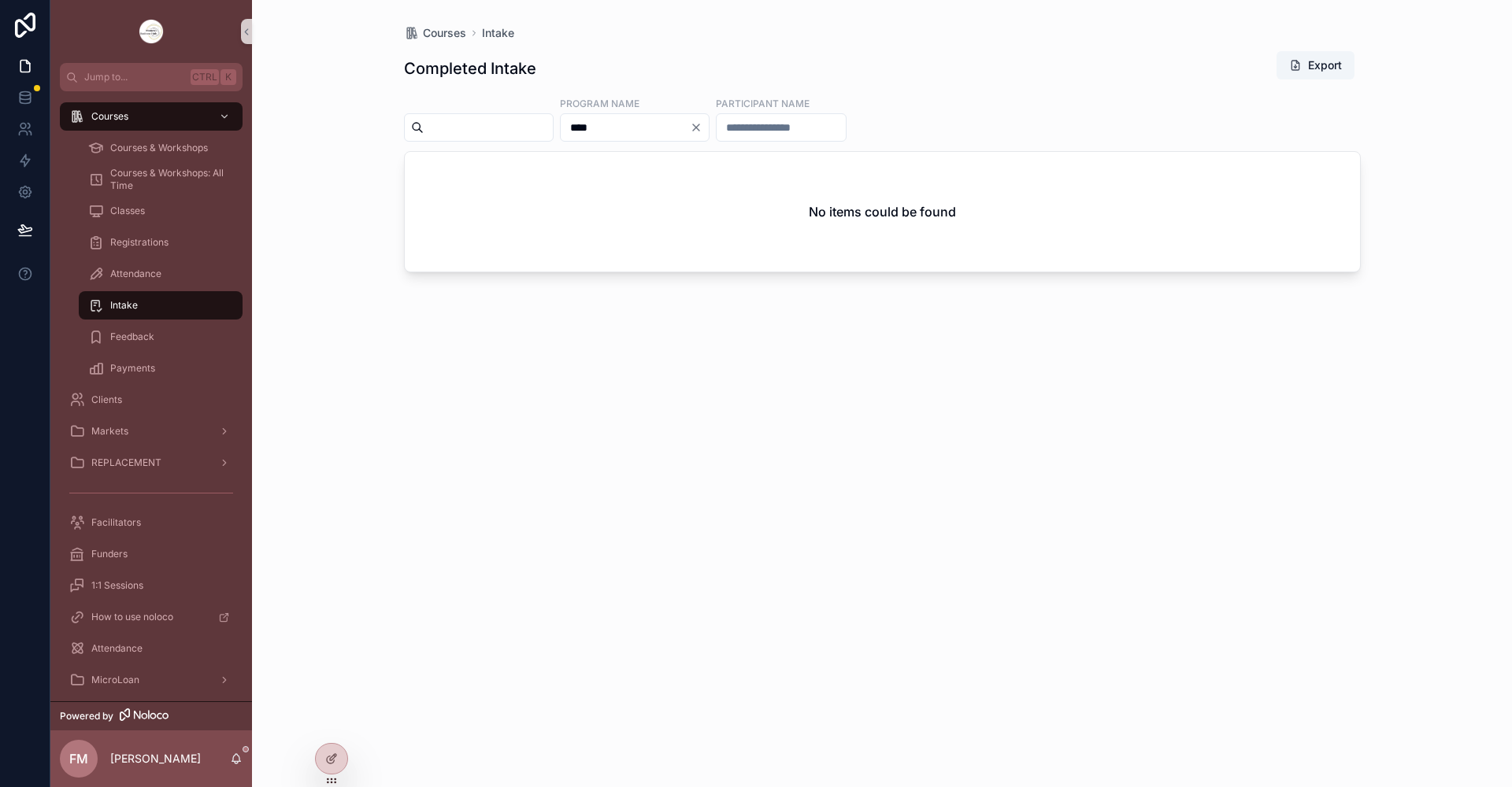
type input "****"
click at [702, 129] on icon "Clear" at bounding box center [696, 127] width 12 height 12
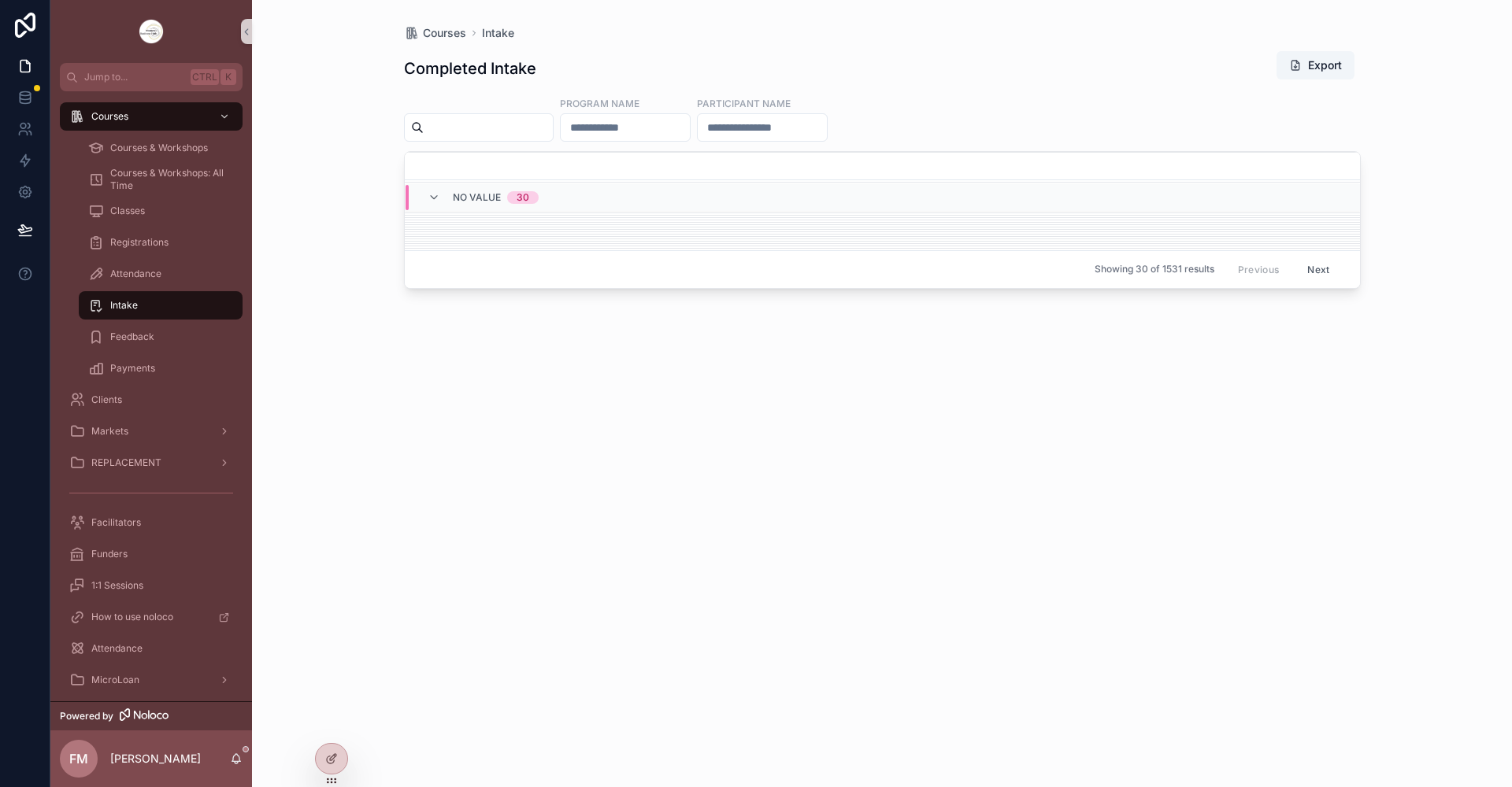
click at [553, 124] on input "scrollable content" at bounding box center [488, 127] width 130 height 22
type input "****"
click at [562, 129] on icon "Clear" at bounding box center [560, 128] width 7 height 7
click at [658, 128] on input "scrollable content" at bounding box center [625, 127] width 130 height 22
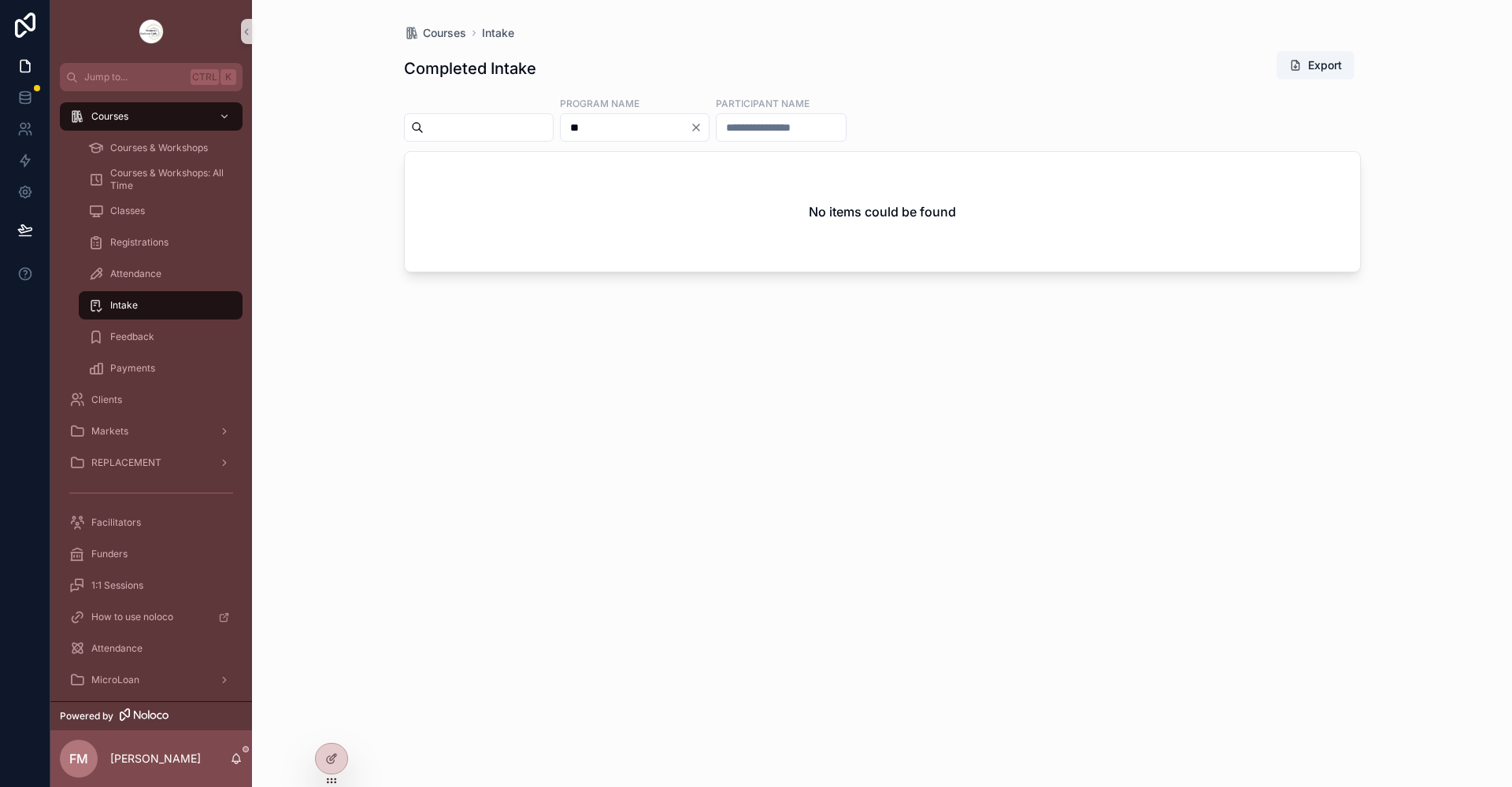
type input "*"
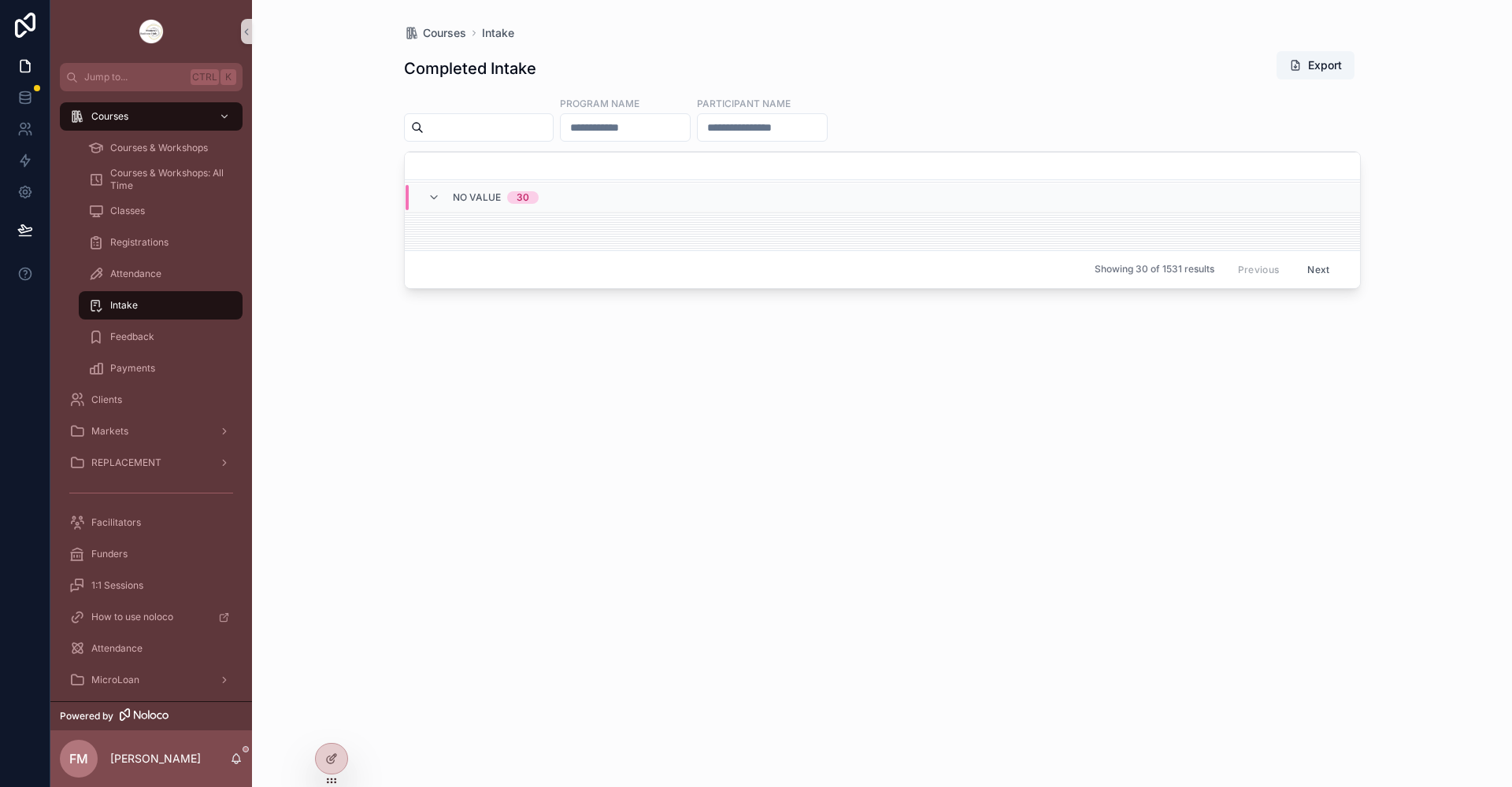
click at [399, 408] on div "Courses Intake Completed Intake Export Program Name Participant Name No value 3…" at bounding box center [882, 384] width 1007 height 769
click at [176, 134] on link "Courses & Workshops" at bounding box center [160, 148] width 164 height 28
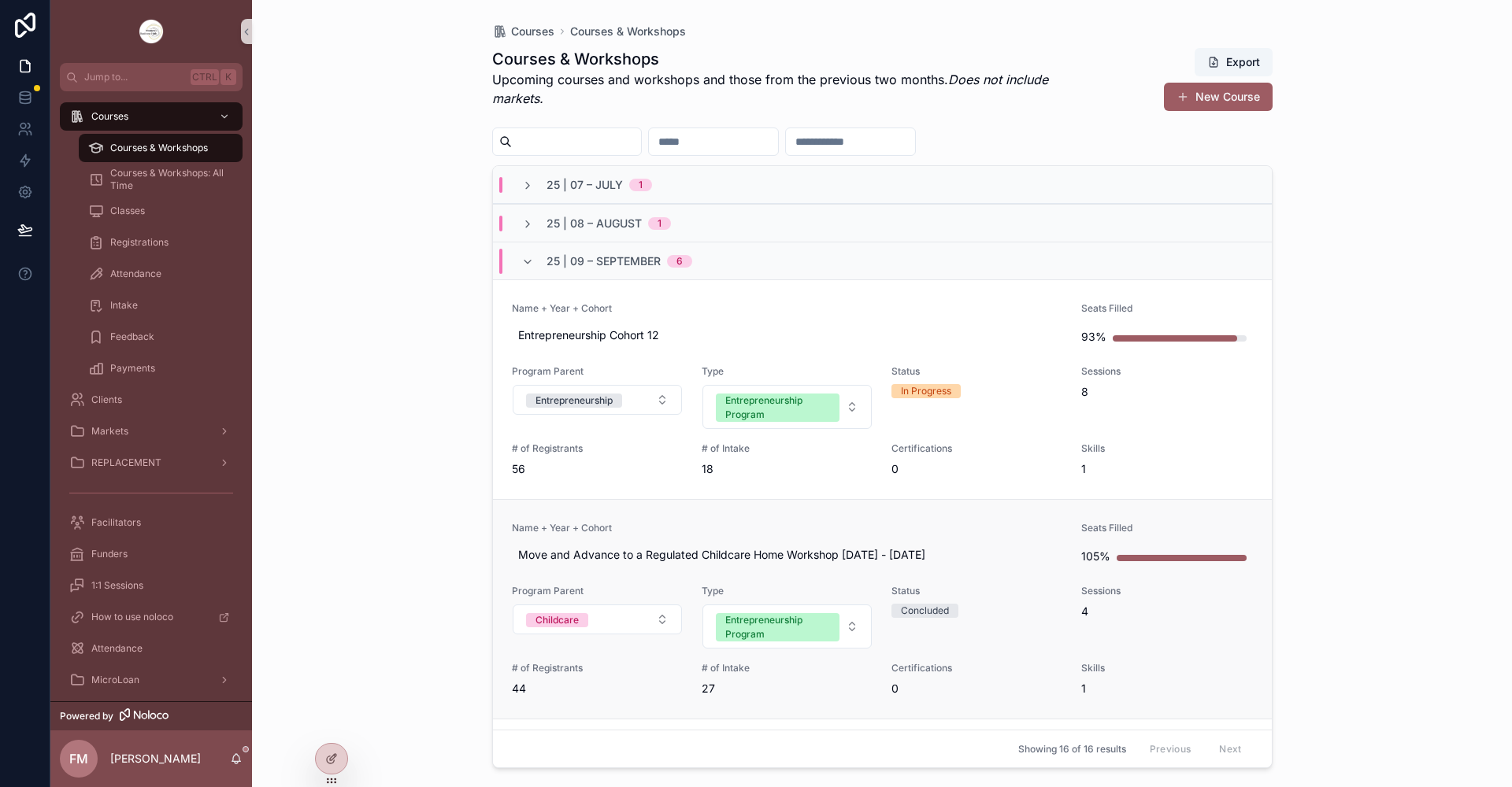
click at [634, 512] on link "Name + Year + Cohort Move and Advance to a Regulated Childcare Home Workshop [D…" at bounding box center [883, 609] width 779 height 220
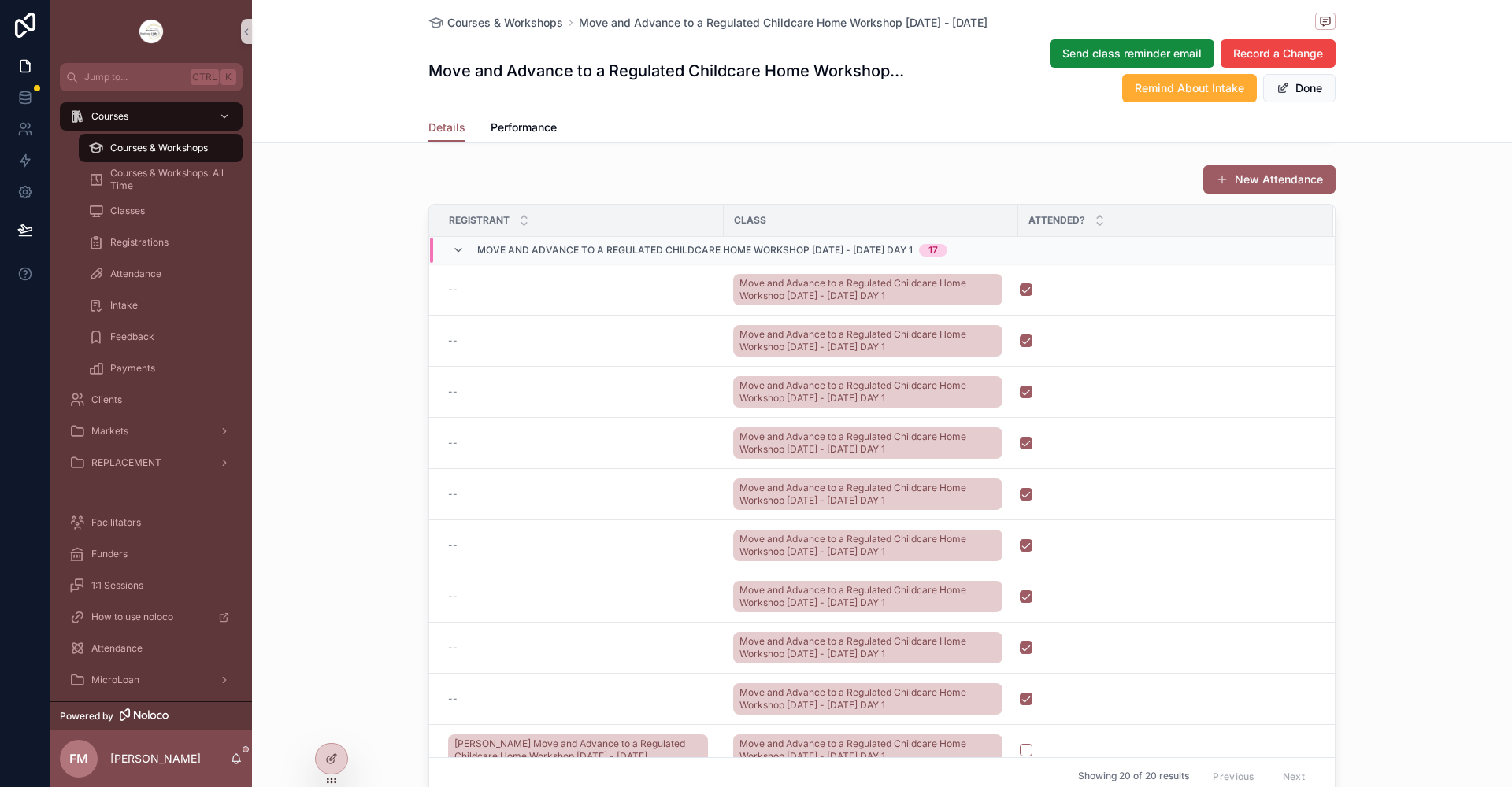
scroll to position [1970, 0]
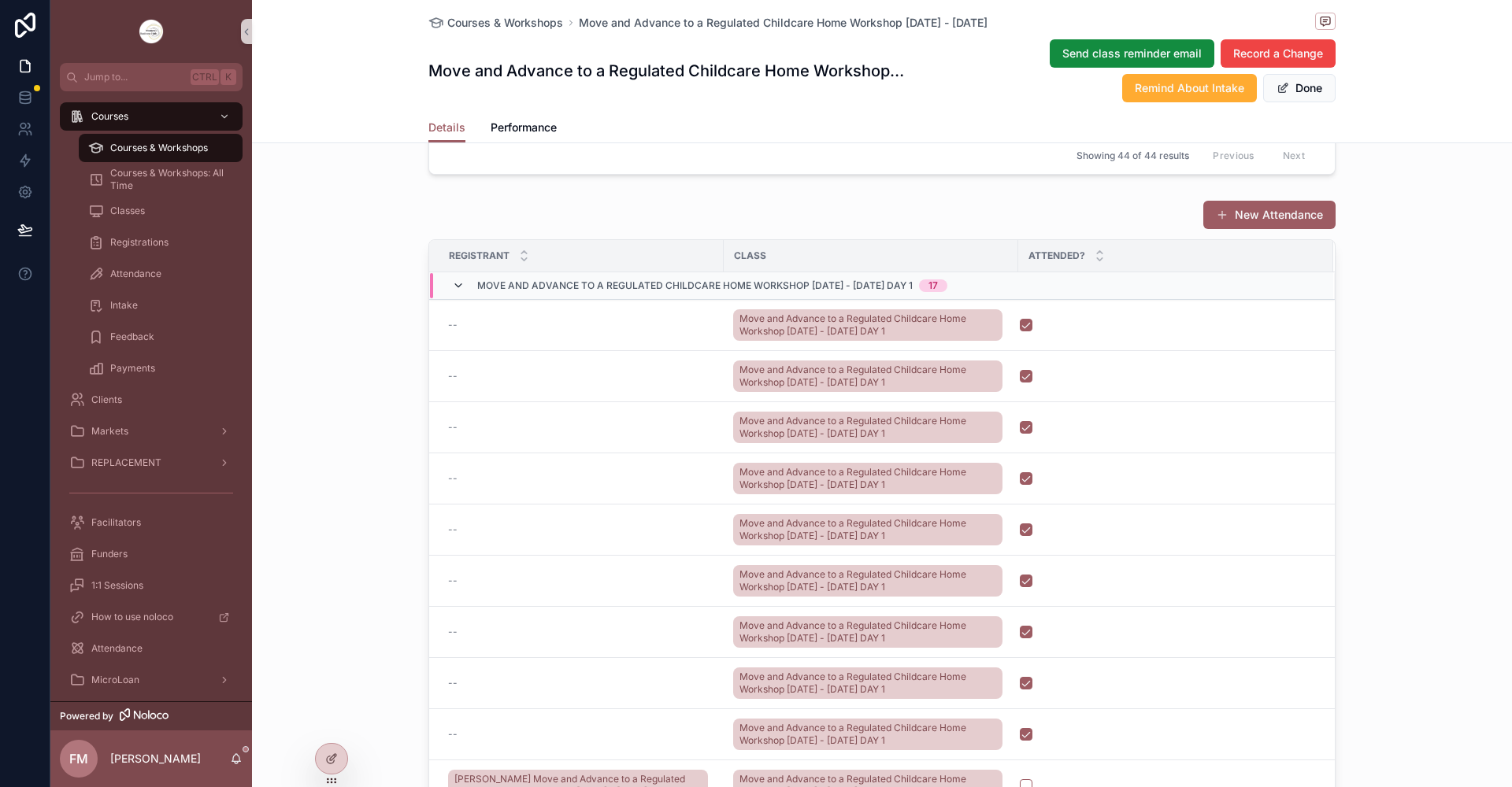
click at [452, 292] on icon "scrollable content" at bounding box center [458, 286] width 12 height 12
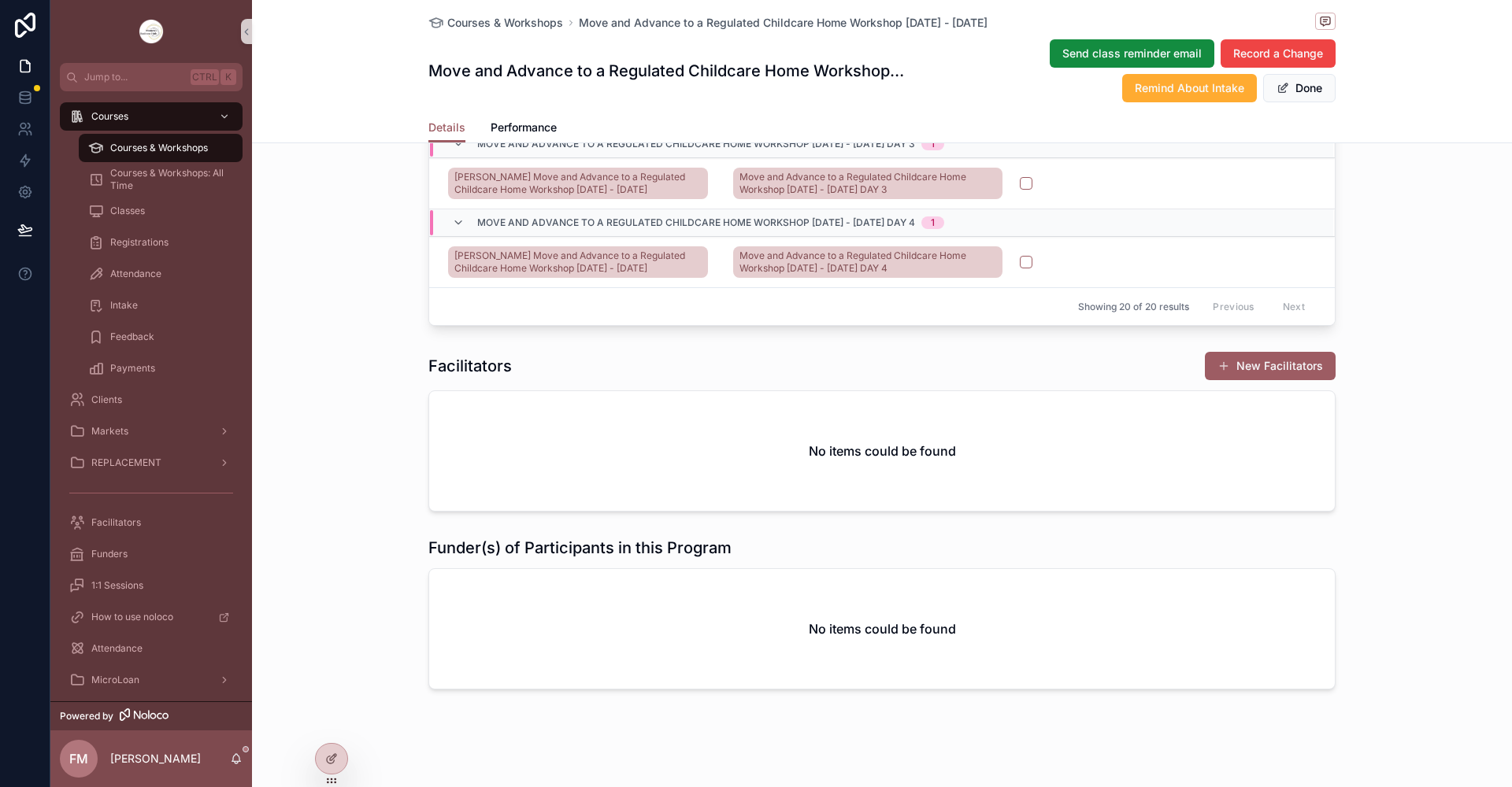
scroll to position [2251, 0]
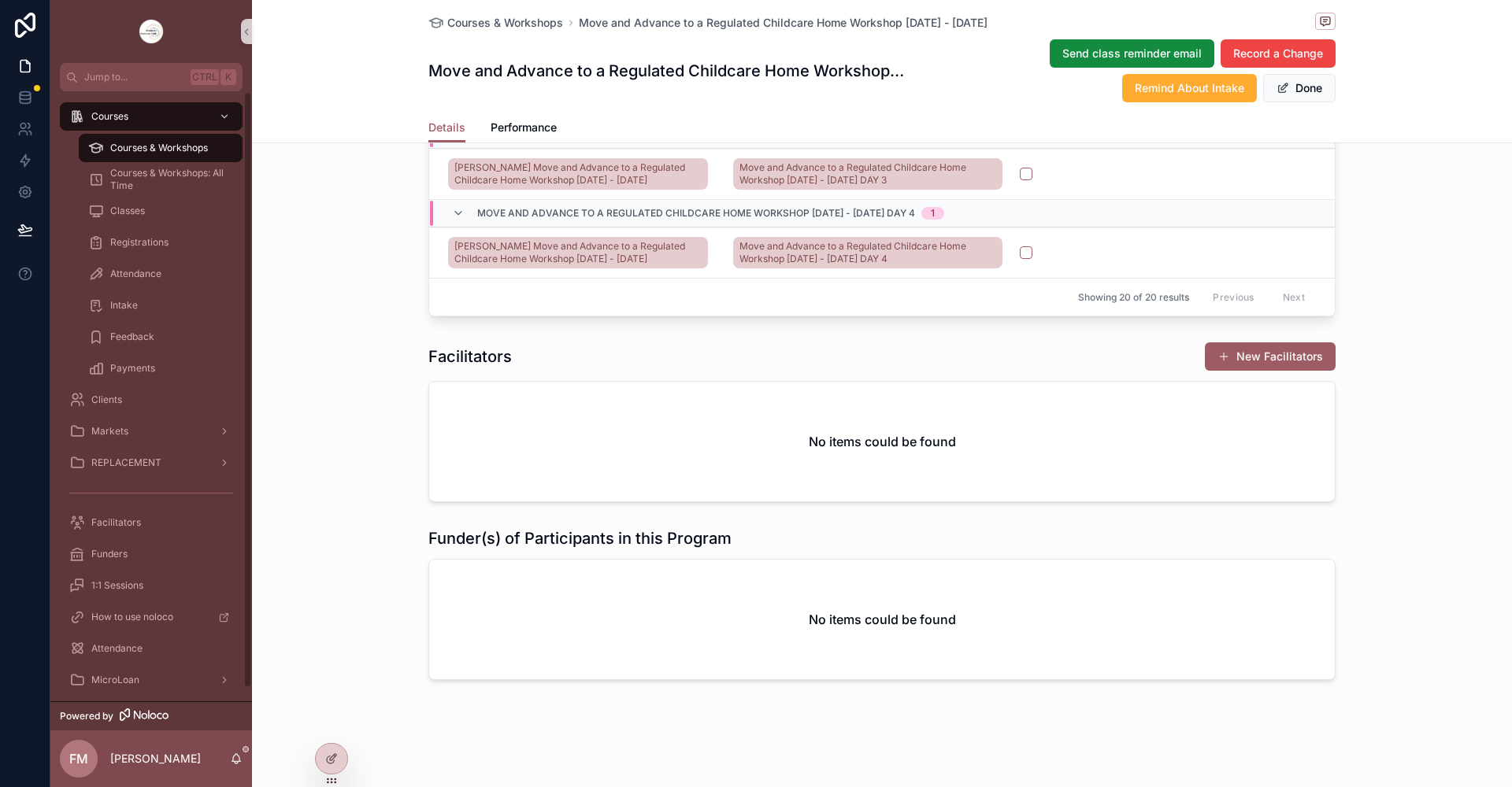
click at [186, 154] on span "Courses & Workshops" at bounding box center [159, 148] width 98 height 12
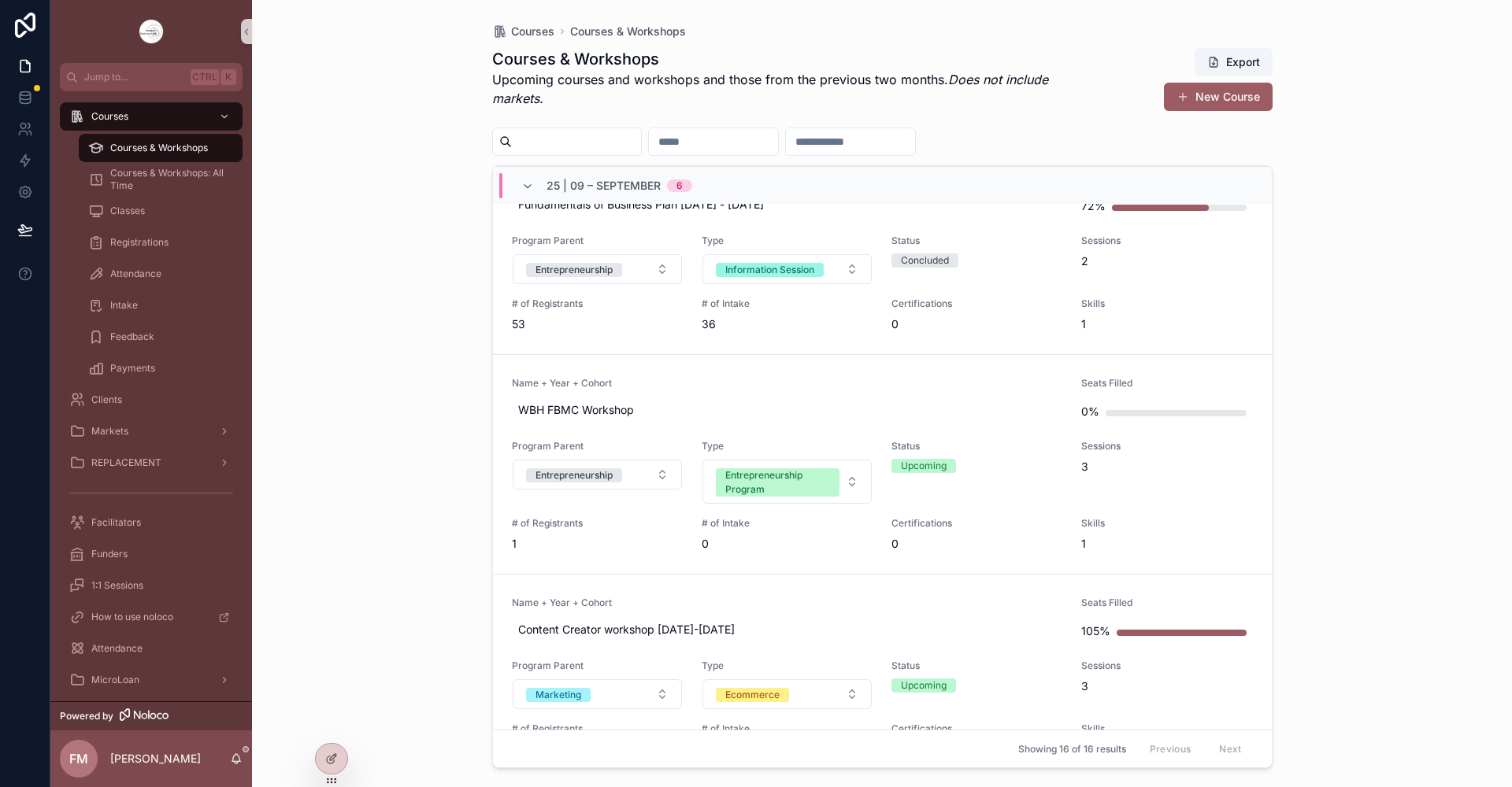
scroll to position [787, 0]
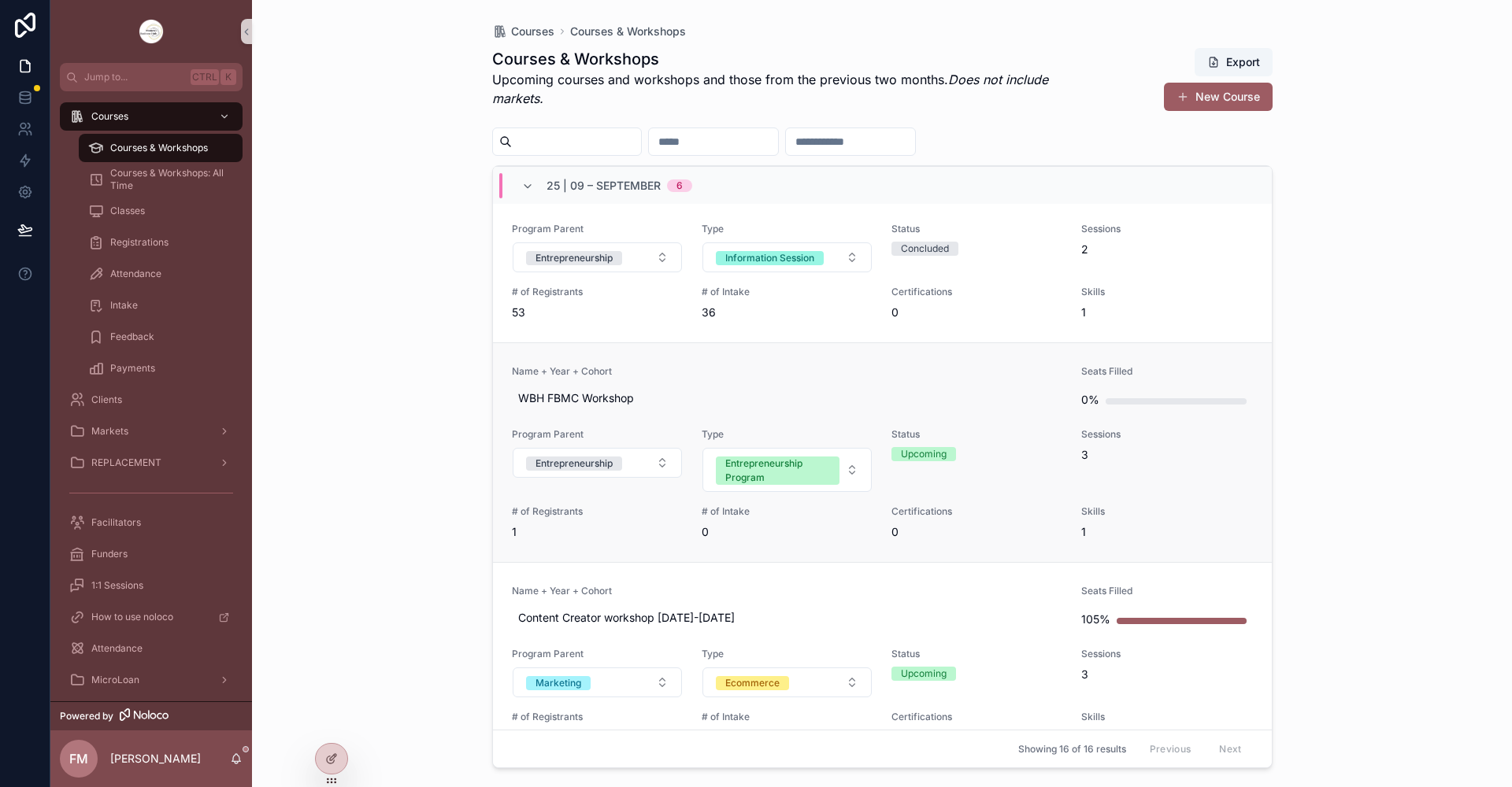
click at [752, 370] on span "Name + Year + Cohort" at bounding box center [787, 371] width 551 height 12
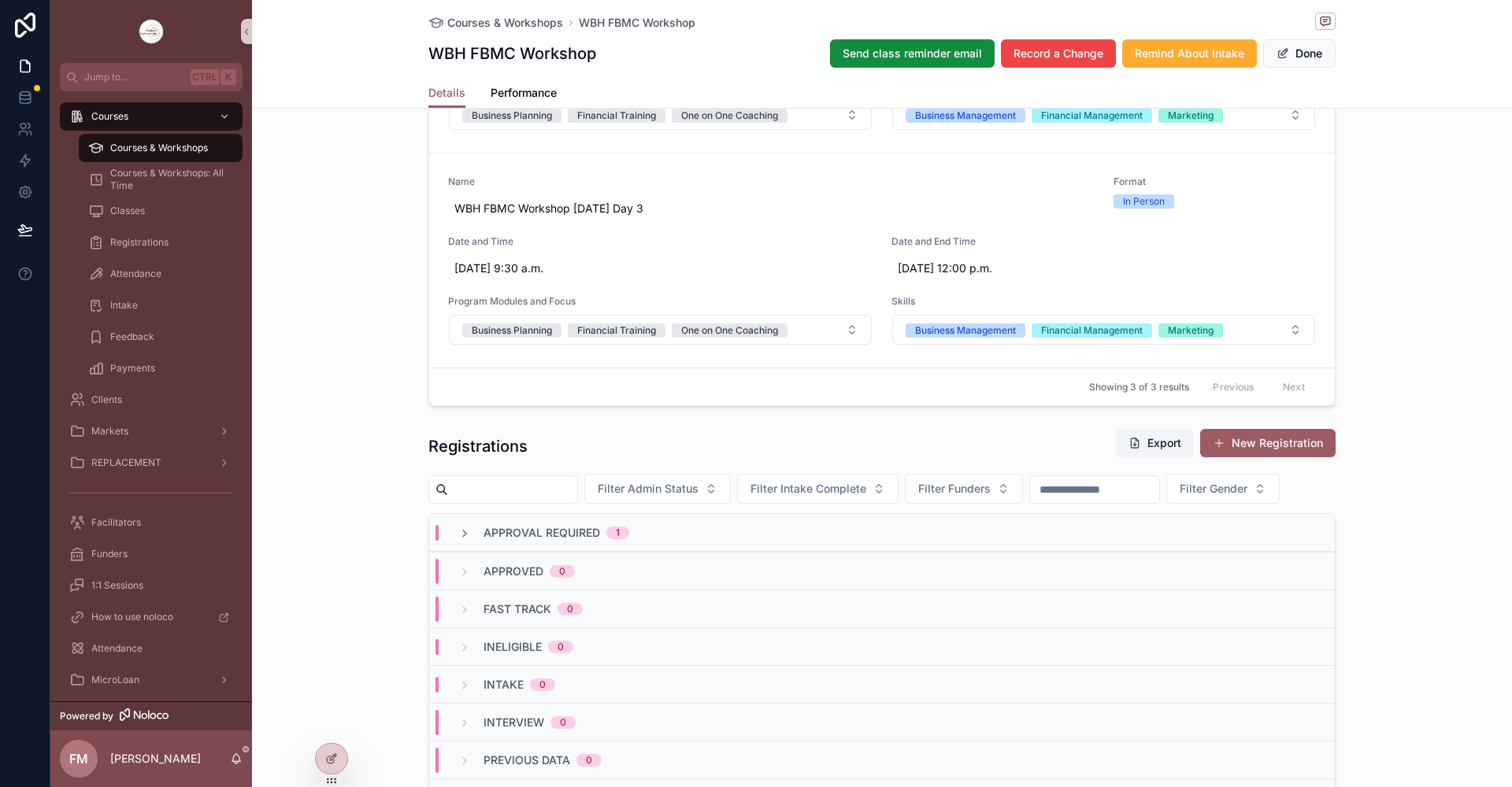
scroll to position [1024, 0]
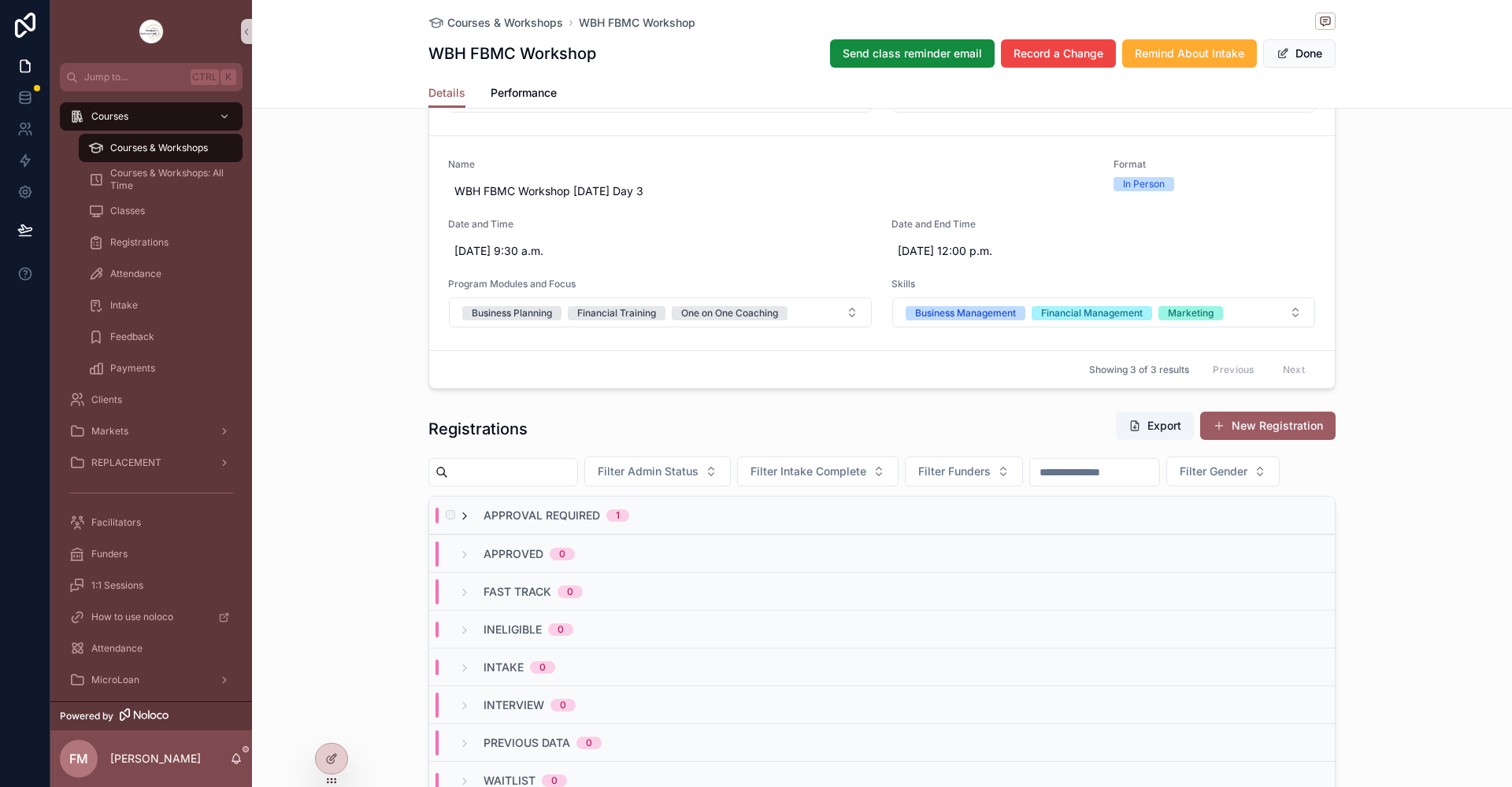
click at [458, 523] on icon "scrollable content" at bounding box center [464, 516] width 12 height 12
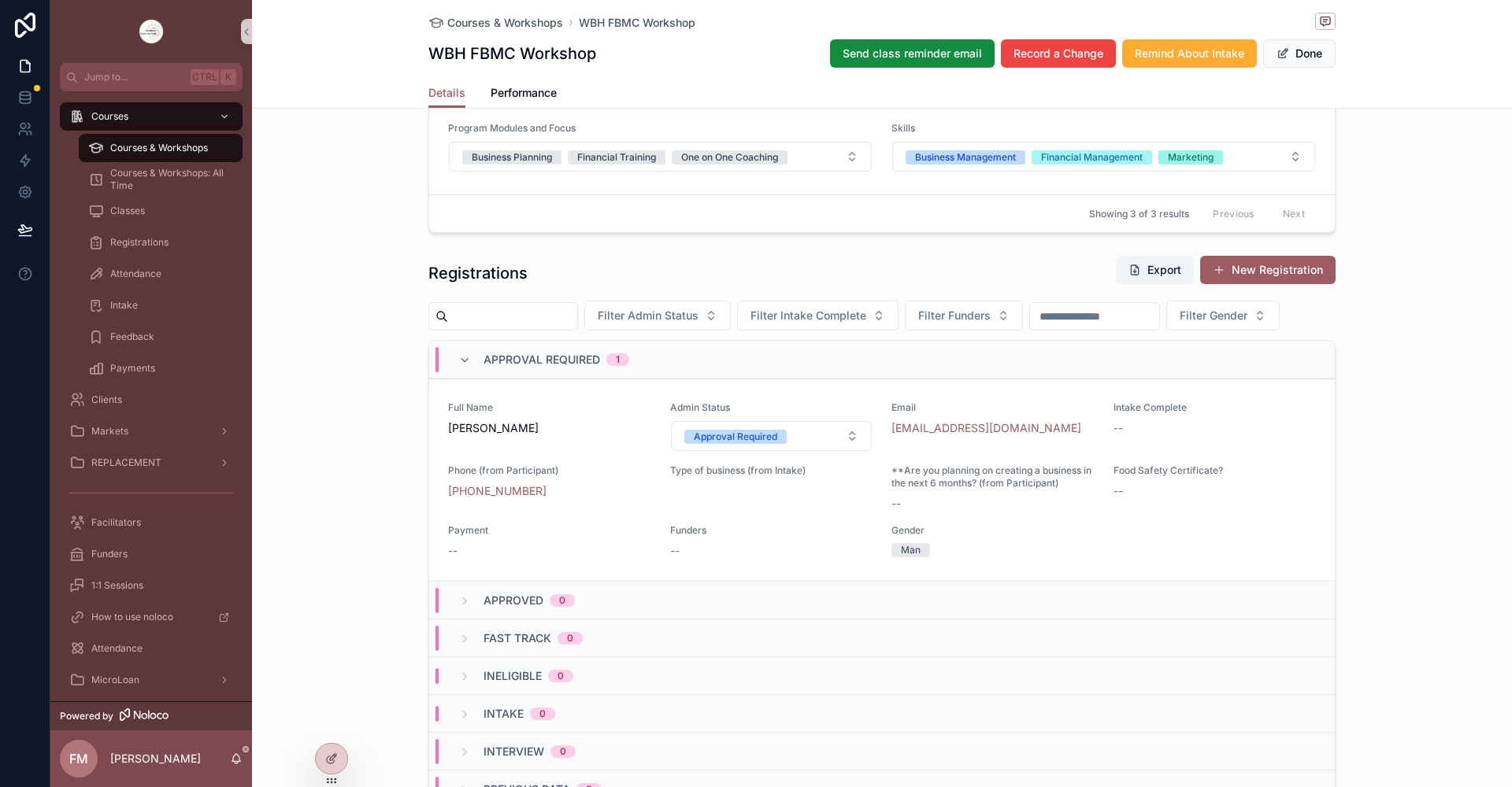
scroll to position [1181, 0]
